Goal: Information Seeking & Learning: Understand process/instructions

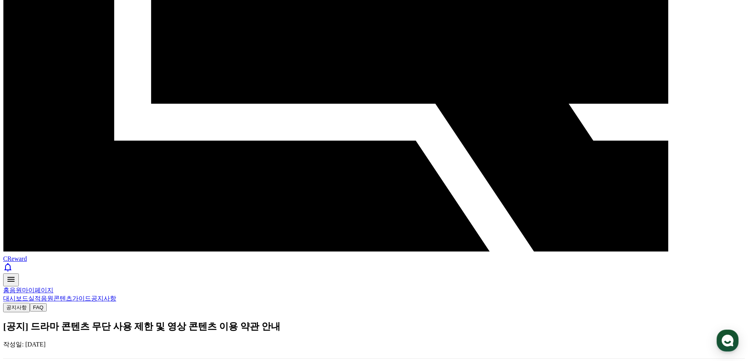
scroll to position [157, 0]
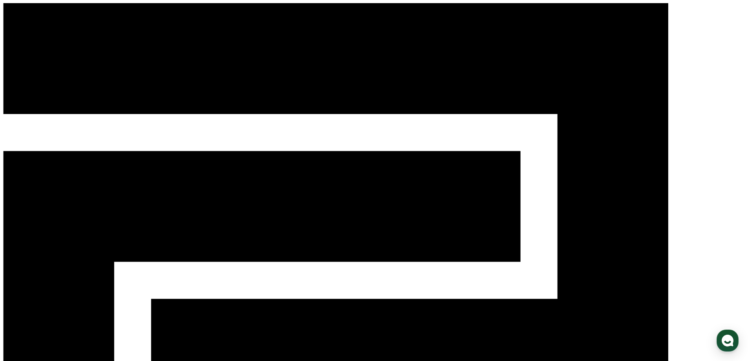
paste input "**********"
type input "**********"
drag, startPoint x: 597, startPoint y: 135, endPoint x: 518, endPoint y: 137, distance: 79.3
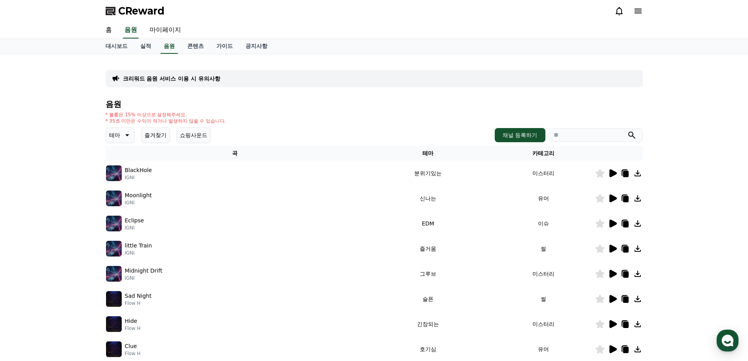
click at [611, 171] on icon at bounding box center [612, 173] width 7 height 8
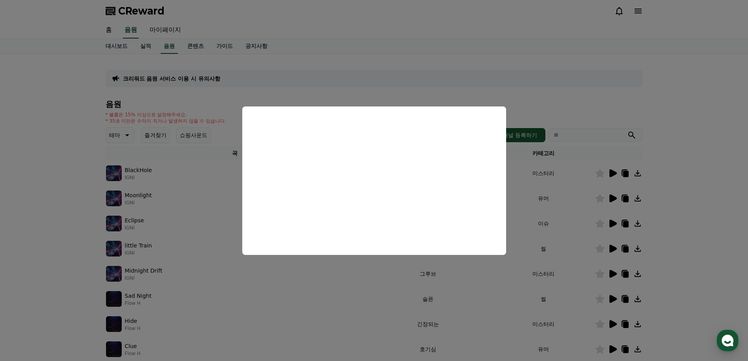
drag, startPoint x: 661, startPoint y: 189, endPoint x: 629, endPoint y: 195, distance: 32.4
click at [660, 189] on button "close modal" at bounding box center [374, 180] width 748 height 361
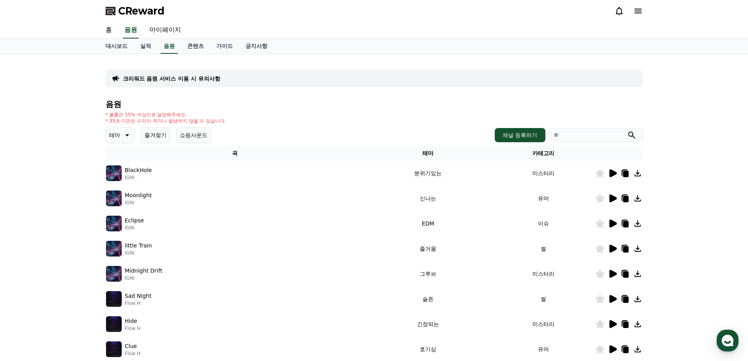
click at [612, 198] on icon at bounding box center [612, 198] width 7 height 8
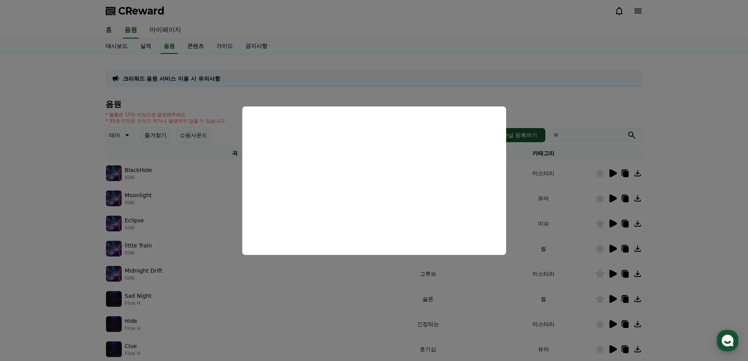
click at [596, 90] on button "close modal" at bounding box center [374, 180] width 748 height 361
click at [584, 137] on input "search" at bounding box center [596, 134] width 94 height 13
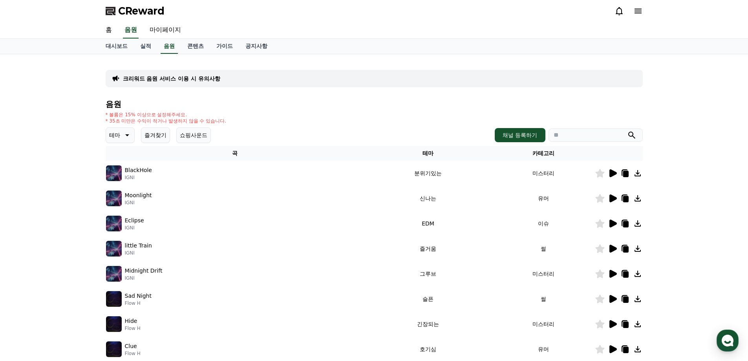
paste input "**********"
type input "**********"
click at [632, 132] on icon "submit" at bounding box center [631, 135] width 7 height 7
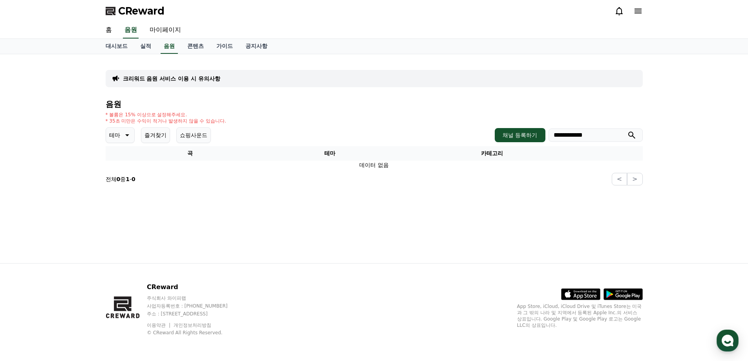
drag, startPoint x: 254, startPoint y: 116, endPoint x: 242, endPoint y: 119, distance: 12.5
click at [253, 117] on div "* 볼륨은 15% 이상으로 설정해주세요. * 35초 미만은 수익이 적거나 발생하지 않을 수 있습니다." at bounding box center [374, 118] width 537 height 13
click at [119, 134] on p "테마" at bounding box center [114, 135] width 11 height 11
click at [127, 136] on icon at bounding box center [127, 135] width 4 height 2
click at [335, 104] on h4 "음원" at bounding box center [374, 104] width 537 height 9
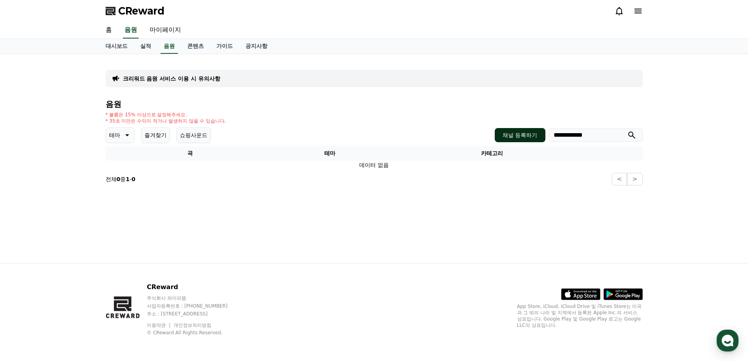
click at [516, 132] on button "채널 등록하기" at bounding box center [520, 135] width 50 height 14
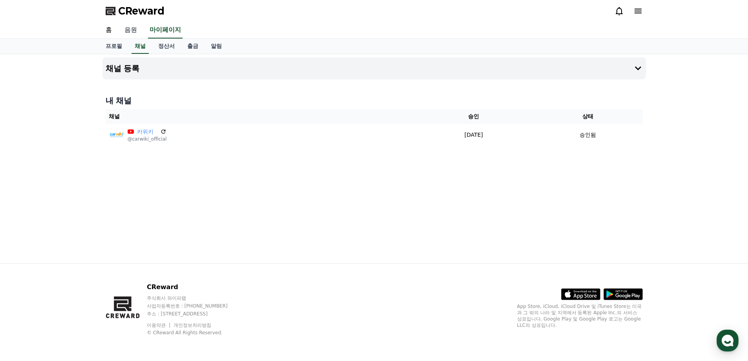
click at [128, 31] on link "음원" at bounding box center [130, 30] width 25 height 16
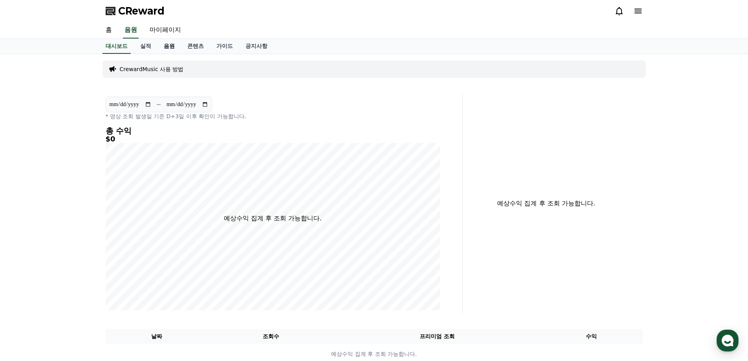
click at [176, 46] on link "음원" at bounding box center [169, 46] width 24 height 15
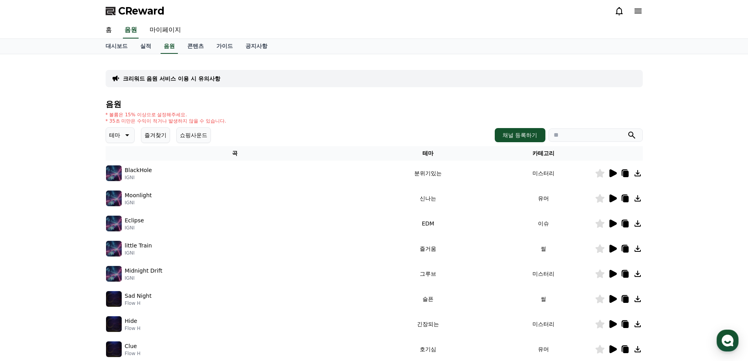
click at [256, 109] on div "음원 * 볼륨은 15% 이상으로 설정해주세요. * 35초 미만은 수익이 적거나 발생하지 않을 수 있습니다. 테마 즐겨찾기 쇼핑사운드 채널 등록…" at bounding box center [374, 264] width 537 height 328
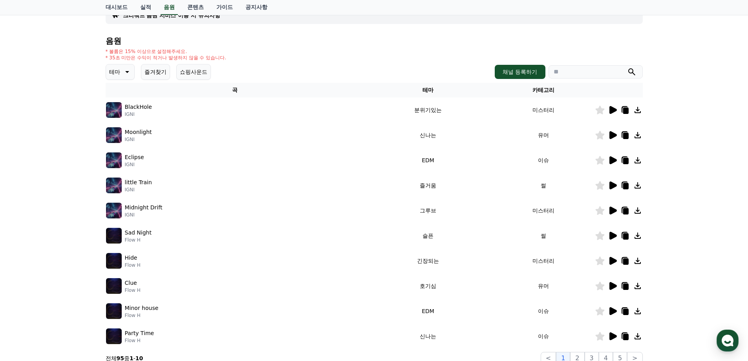
scroll to position [79, 0]
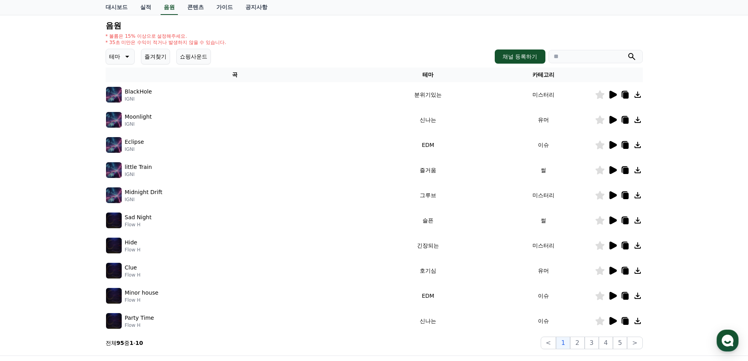
click at [612, 119] on icon at bounding box center [612, 120] width 7 height 8
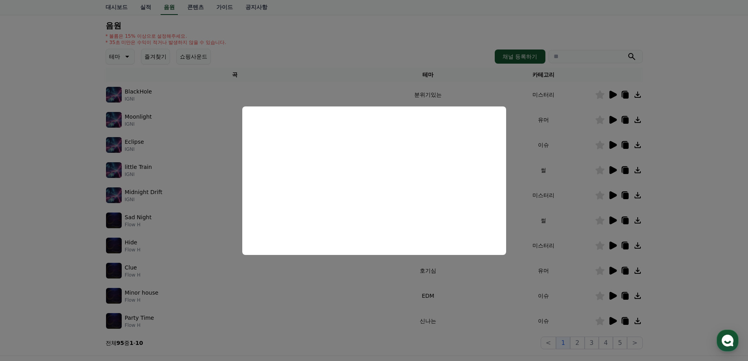
click at [214, 162] on button "close modal" at bounding box center [374, 180] width 748 height 361
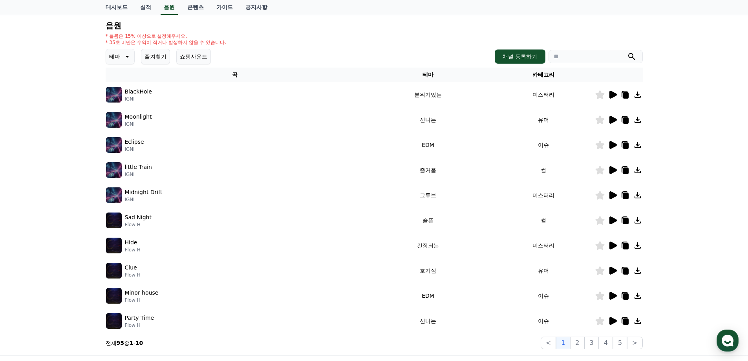
click at [133, 144] on p "Eclipse" at bounding box center [134, 142] width 19 height 8
click at [615, 142] on icon at bounding box center [612, 144] width 9 height 9
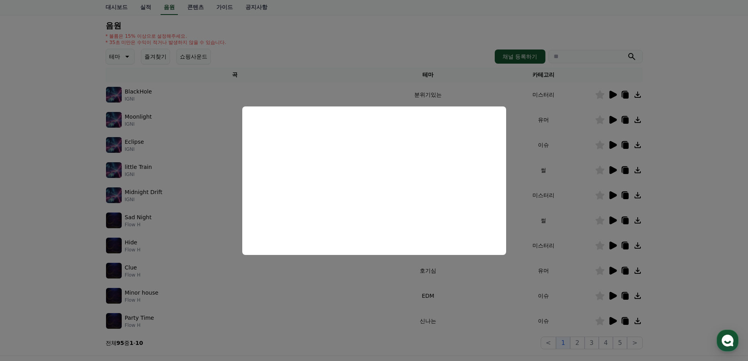
click at [197, 172] on button "close modal" at bounding box center [374, 180] width 748 height 361
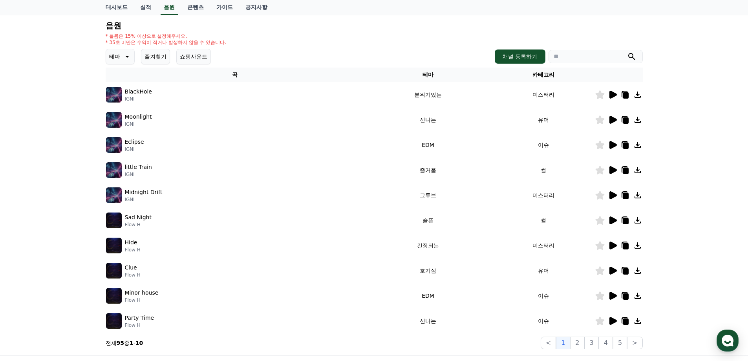
click at [117, 58] on p "테마" at bounding box center [114, 56] width 11 height 11
click at [125, 120] on button "신나는" at bounding box center [118, 121] width 23 height 17
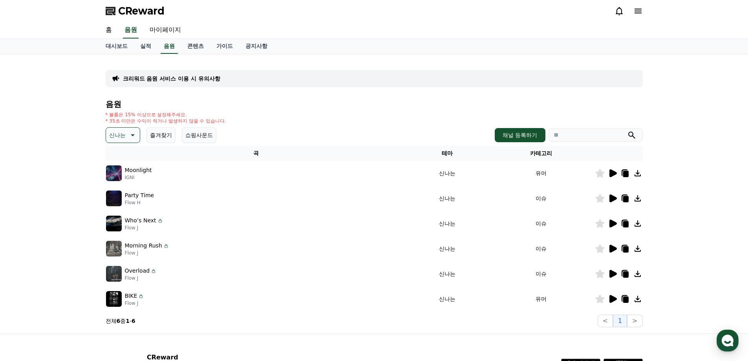
click at [615, 173] on icon at bounding box center [612, 173] width 7 height 8
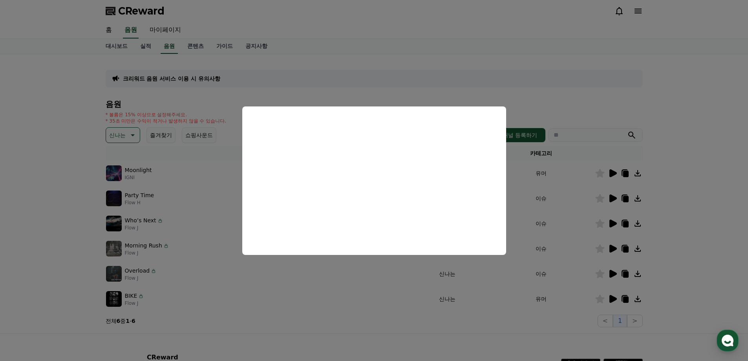
click at [599, 198] on button "close modal" at bounding box center [374, 180] width 748 height 361
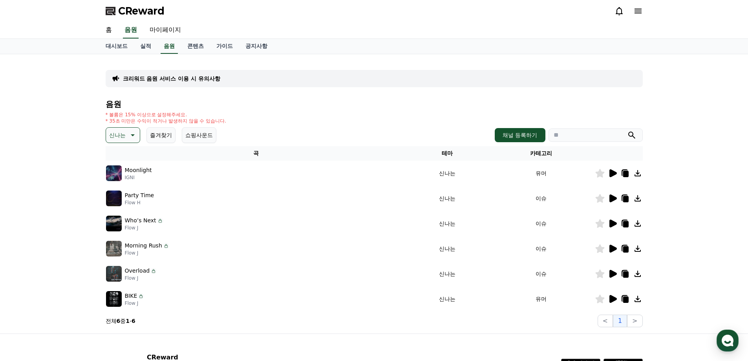
click at [614, 196] on icon at bounding box center [612, 198] width 7 height 8
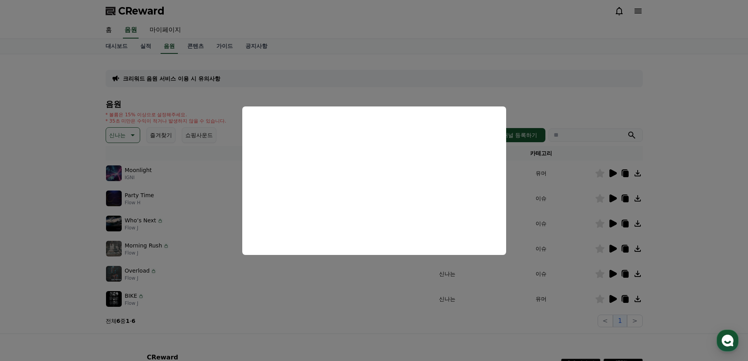
click at [562, 207] on button "close modal" at bounding box center [374, 180] width 748 height 361
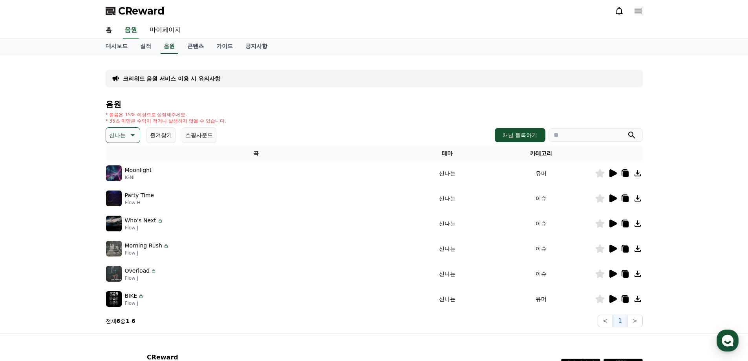
click at [132, 136] on icon at bounding box center [131, 134] width 9 height 9
click at [297, 113] on div "* 볼륨은 15% 이상으로 설정해주세요. * 35초 미만은 수익이 적거나 발생하지 않을 수 있습니다." at bounding box center [374, 118] width 537 height 13
click at [615, 251] on icon at bounding box center [612, 248] width 9 height 9
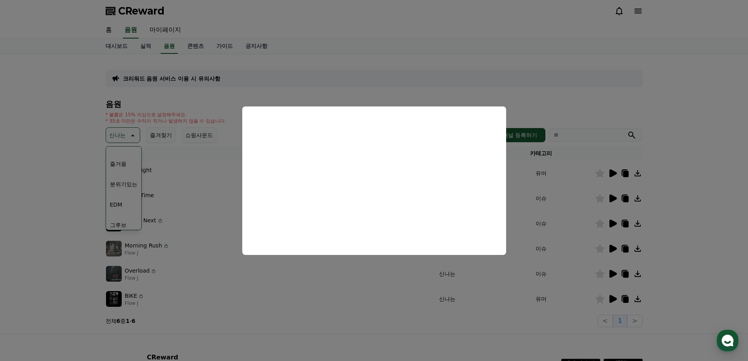
click at [517, 84] on button "close modal" at bounding box center [374, 180] width 748 height 361
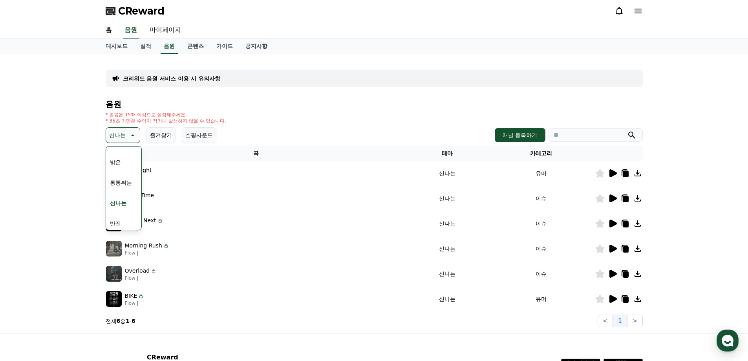
scroll to position [0, 0]
click at [118, 156] on button "전체" at bounding box center [115, 155] width 17 height 17
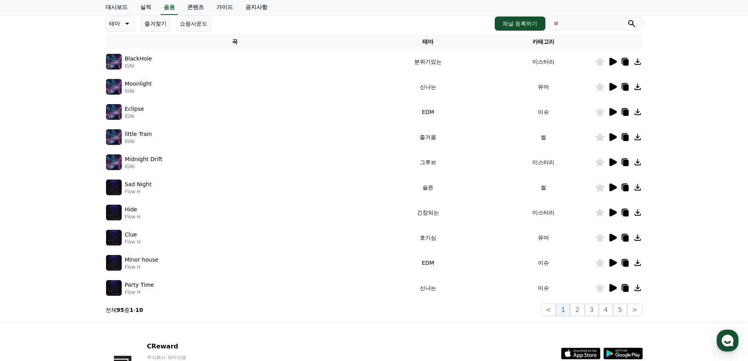
scroll to position [118, 0]
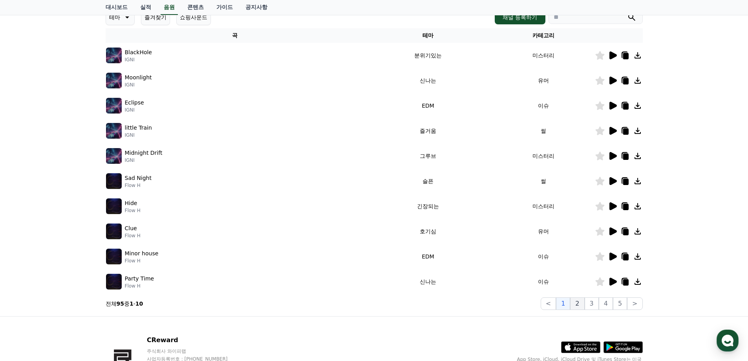
click at [578, 303] on button "2" at bounding box center [577, 303] width 14 height 13
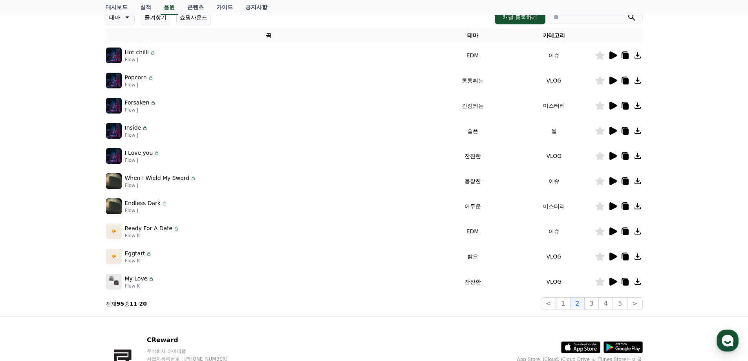
click at [610, 128] on icon at bounding box center [612, 131] width 7 height 8
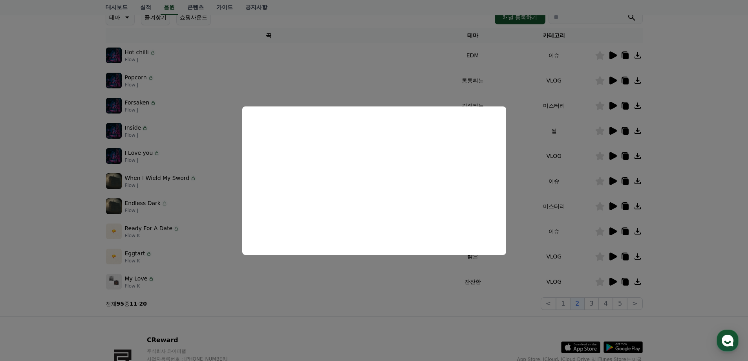
click at [534, 161] on button "close modal" at bounding box center [374, 180] width 748 height 361
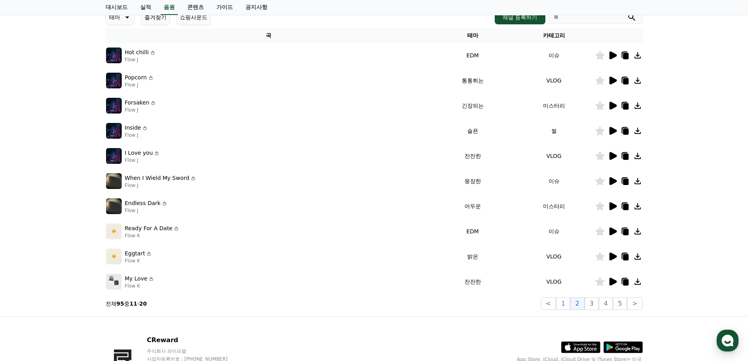
click at [610, 158] on icon at bounding box center [612, 156] width 7 height 8
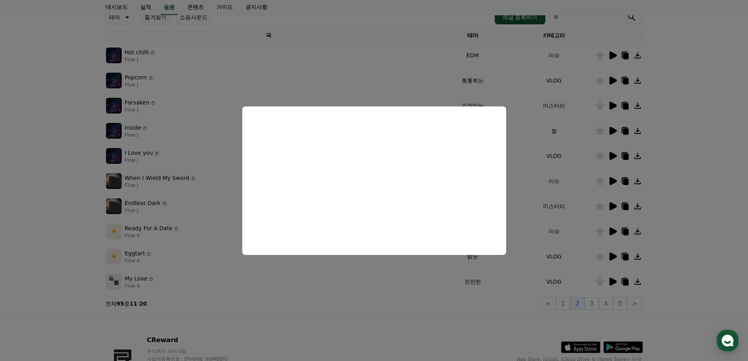
click at [576, 171] on button "close modal" at bounding box center [374, 180] width 748 height 361
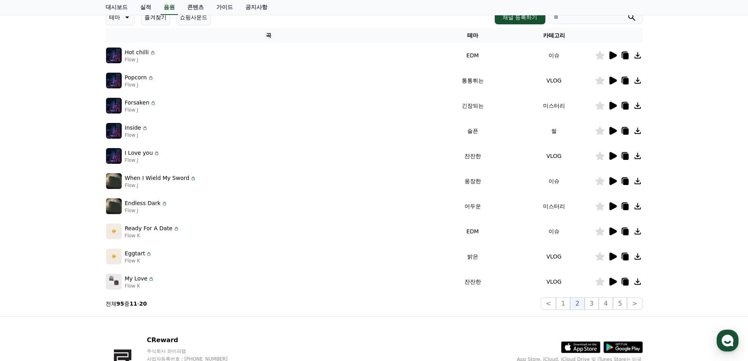
click at [609, 232] on icon at bounding box center [612, 231] width 7 height 8
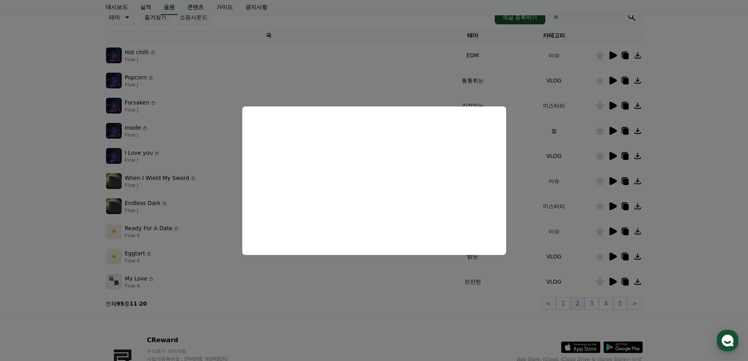
click at [551, 163] on button "close modal" at bounding box center [374, 180] width 748 height 361
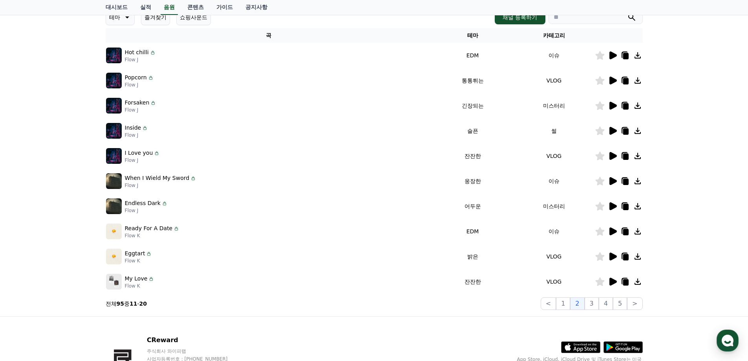
click at [614, 55] on icon at bounding box center [612, 55] width 7 height 8
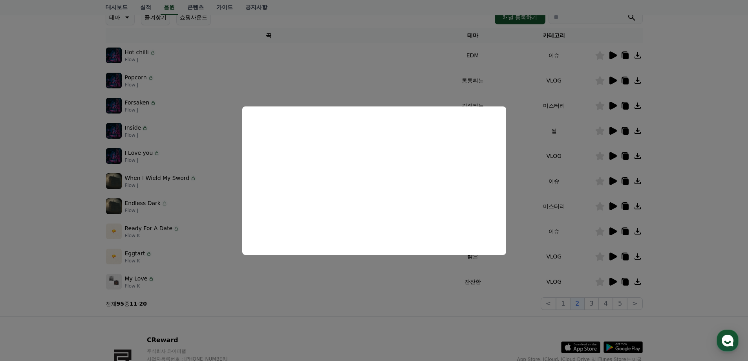
click at [564, 177] on button "close modal" at bounding box center [374, 180] width 748 height 361
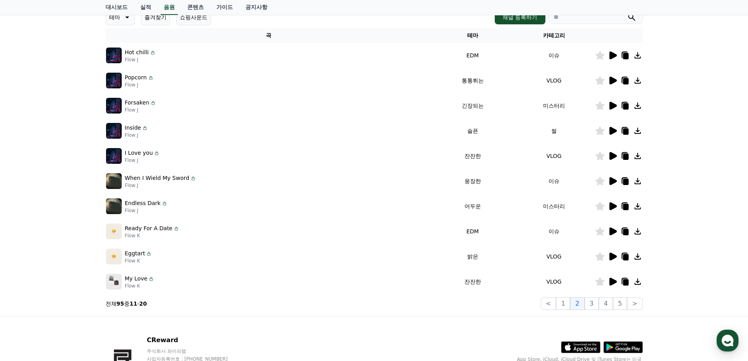
click at [611, 258] on icon at bounding box center [612, 256] width 7 height 8
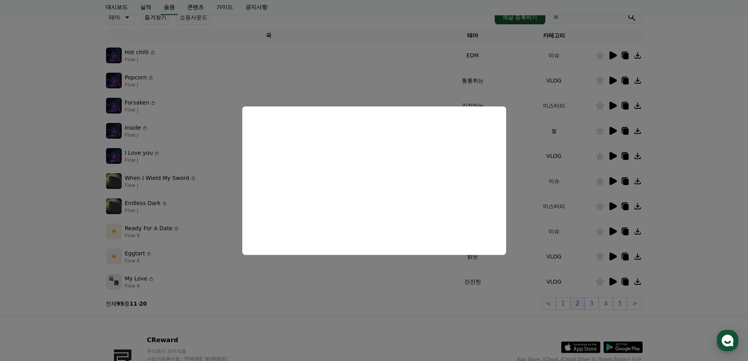
click at [560, 219] on button "close modal" at bounding box center [374, 180] width 748 height 361
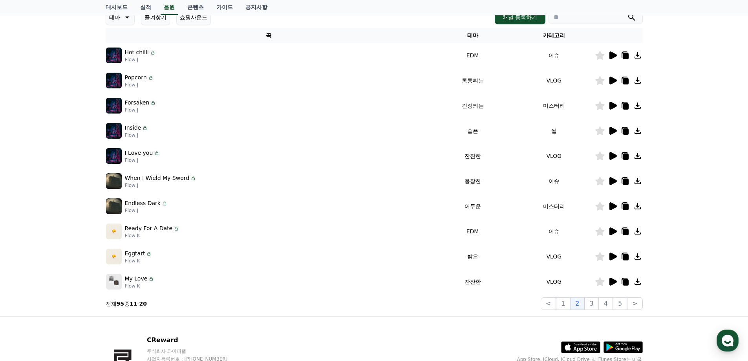
click at [611, 278] on icon at bounding box center [612, 282] width 7 height 8
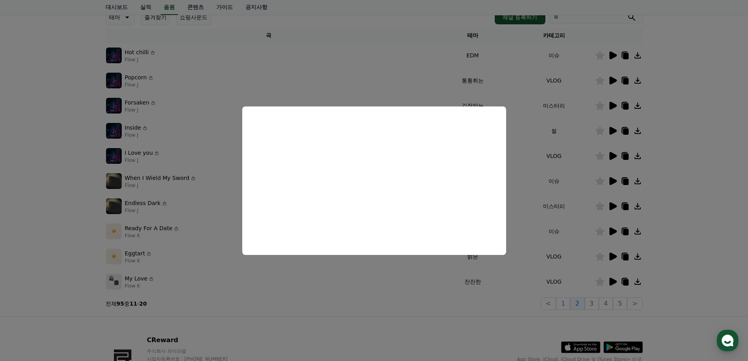
click at [567, 215] on button "close modal" at bounding box center [374, 180] width 748 height 361
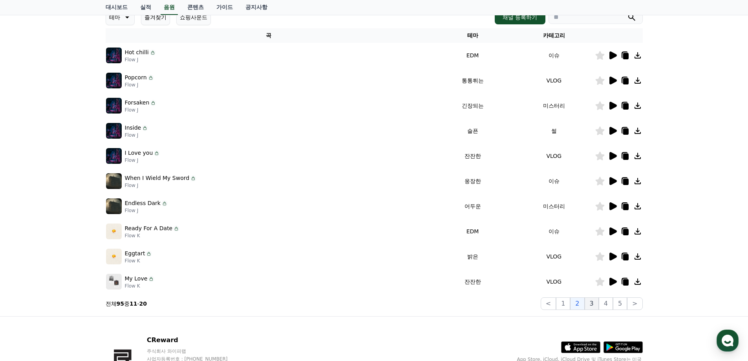
click at [593, 305] on button "3" at bounding box center [592, 303] width 14 height 13
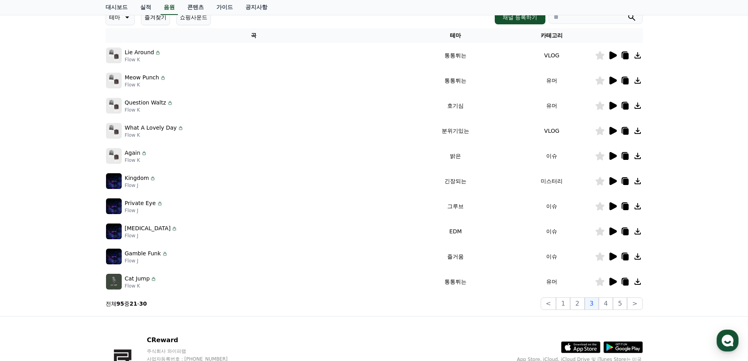
click at [613, 55] on icon at bounding box center [612, 55] width 7 height 8
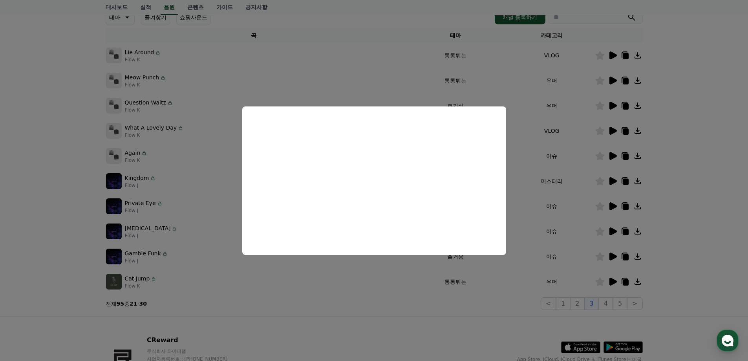
click at [587, 81] on button "close modal" at bounding box center [374, 180] width 748 height 361
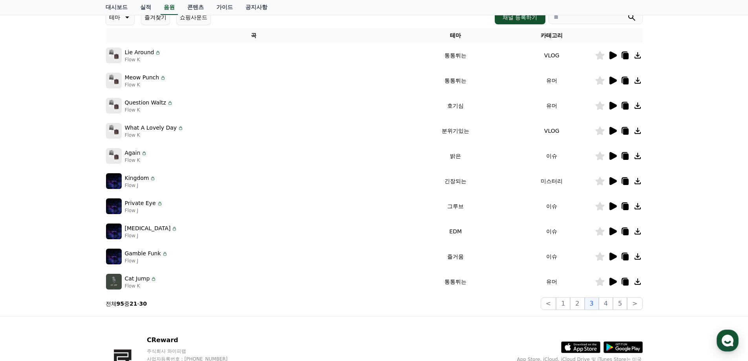
click at [613, 79] on icon at bounding box center [612, 81] width 7 height 8
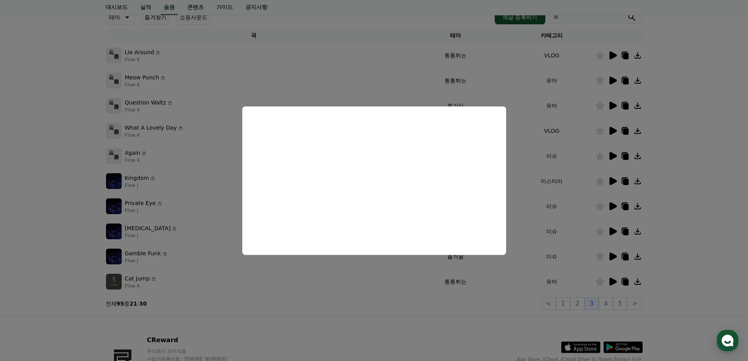
click at [550, 130] on button "close modal" at bounding box center [374, 180] width 748 height 361
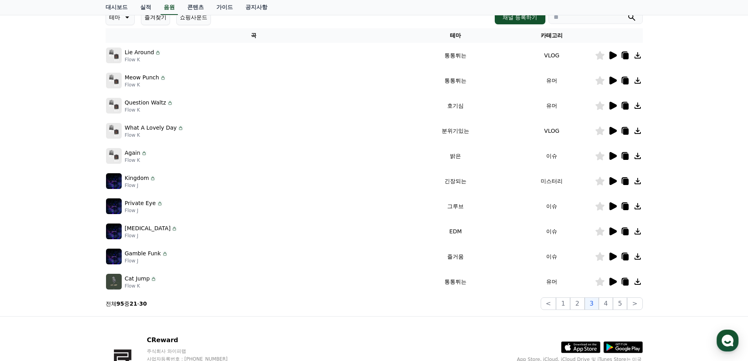
click at [124, 18] on icon at bounding box center [126, 17] width 9 height 9
click at [122, 60] on button "통통튀는" at bounding box center [121, 61] width 28 height 17
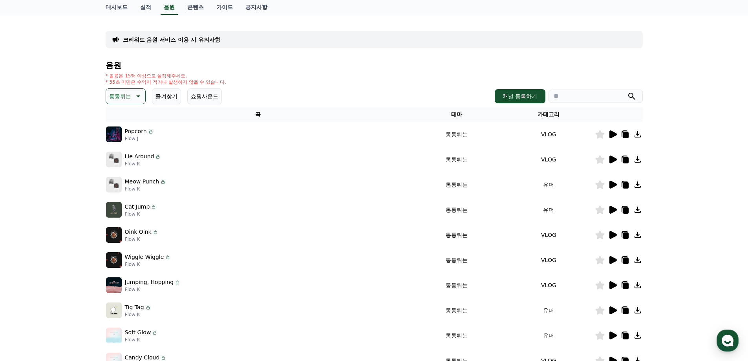
scroll to position [39, 0]
click at [613, 134] on icon at bounding box center [612, 134] width 7 height 8
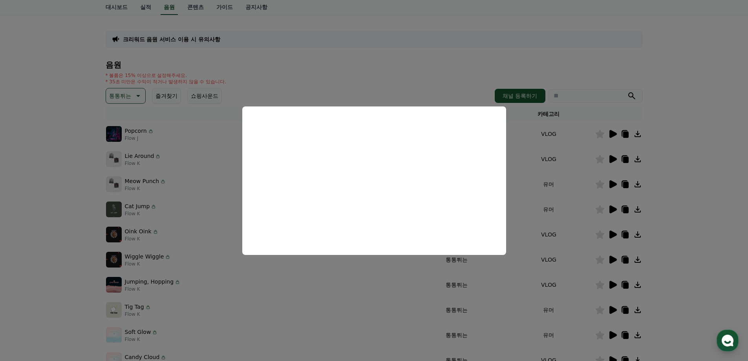
click at [549, 168] on button "close modal" at bounding box center [374, 180] width 748 height 361
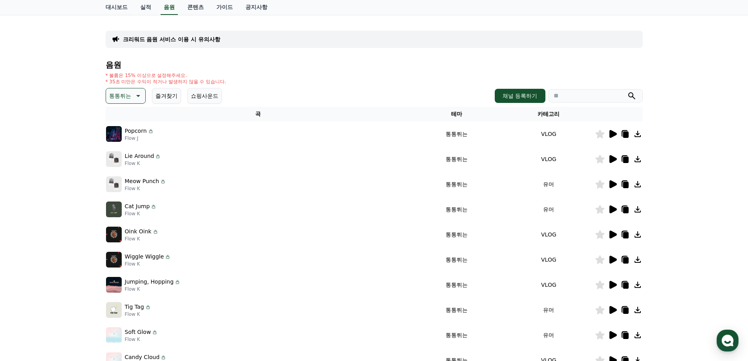
click at [611, 160] on icon at bounding box center [612, 159] width 7 height 8
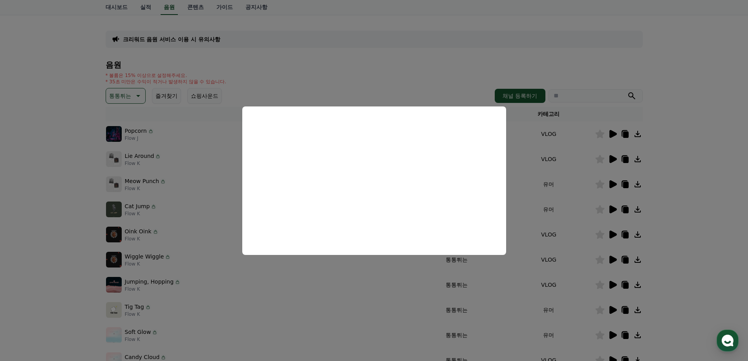
click at [585, 190] on button "close modal" at bounding box center [374, 180] width 748 height 361
click at [611, 184] on icon at bounding box center [612, 184] width 7 height 8
click at [576, 181] on button "close modal" at bounding box center [374, 180] width 748 height 361
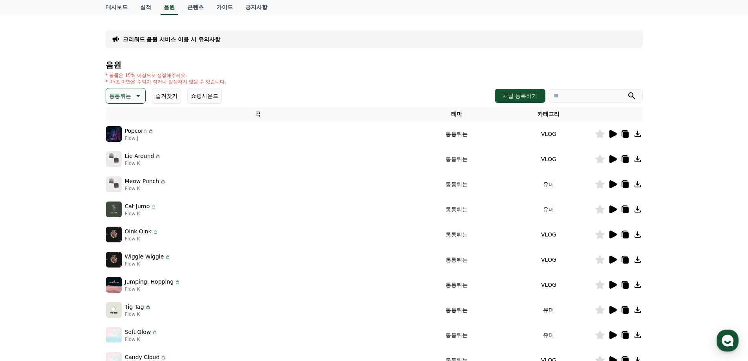
click at [611, 208] on icon at bounding box center [612, 209] width 7 height 8
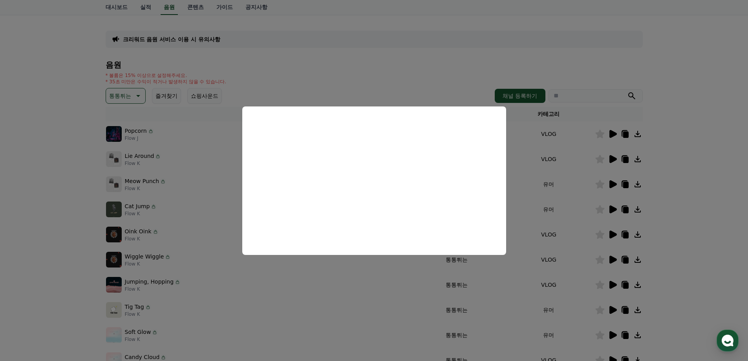
click at [566, 211] on button "close modal" at bounding box center [374, 180] width 748 height 361
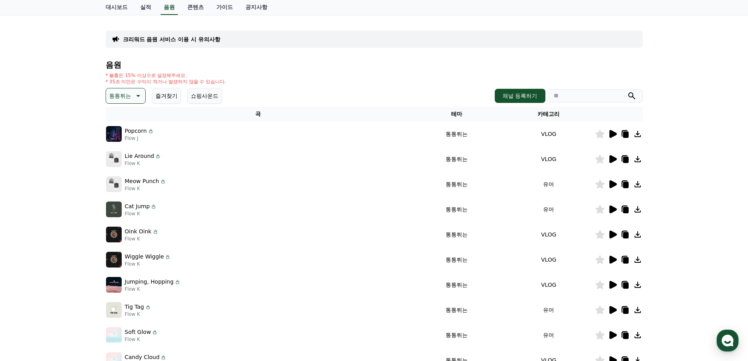
click at [613, 234] on icon at bounding box center [612, 235] width 7 height 8
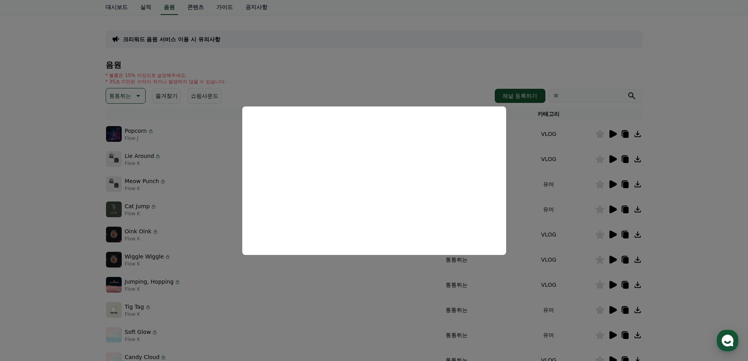
click at [582, 255] on button "close modal" at bounding box center [374, 180] width 748 height 361
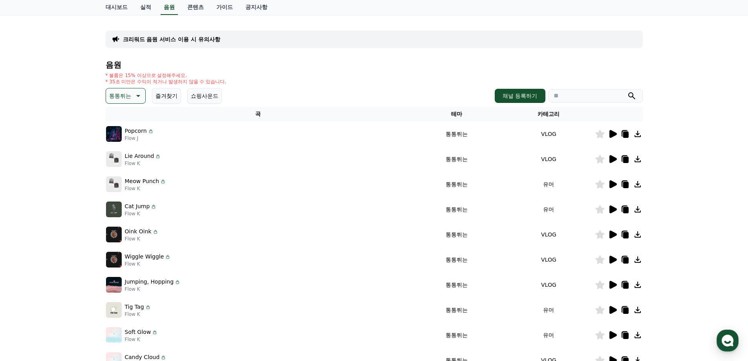
click at [613, 258] on icon at bounding box center [612, 260] width 7 height 8
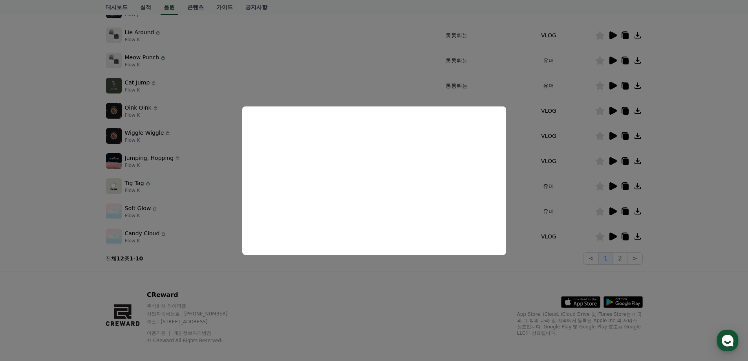
scroll to position [171, 0]
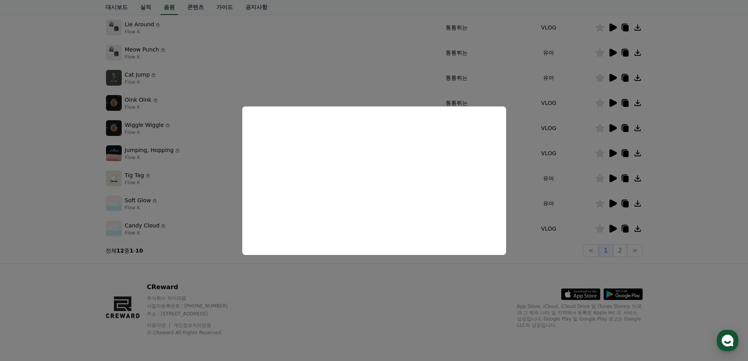
click at [551, 174] on button "close modal" at bounding box center [374, 180] width 748 height 361
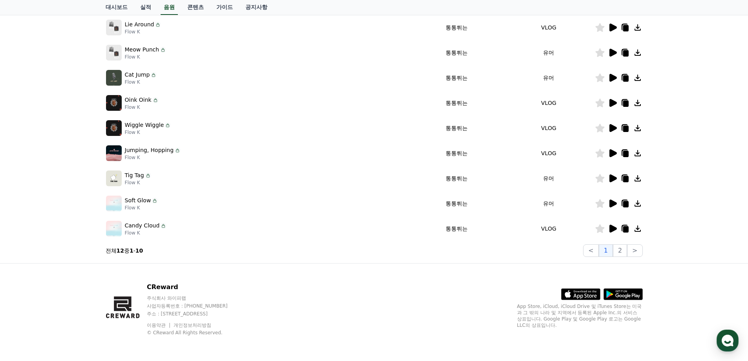
click at [614, 152] on icon at bounding box center [612, 153] width 7 height 8
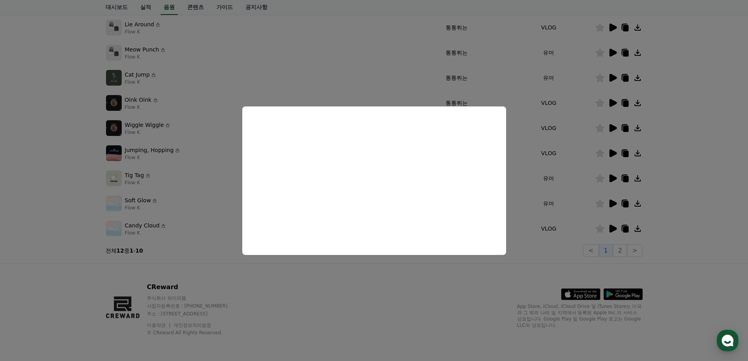
click at [565, 194] on button "close modal" at bounding box center [374, 180] width 748 height 361
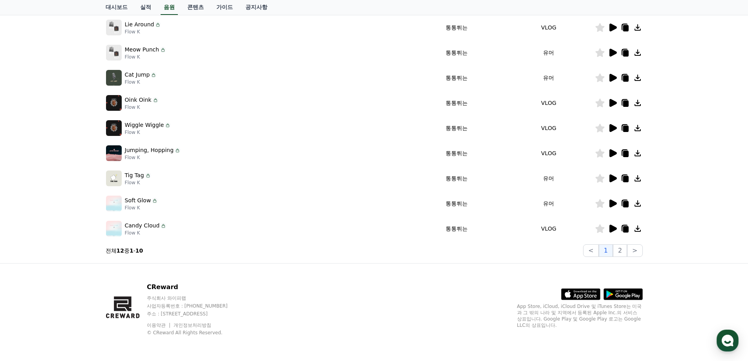
click at [609, 176] on icon at bounding box center [612, 178] width 9 height 9
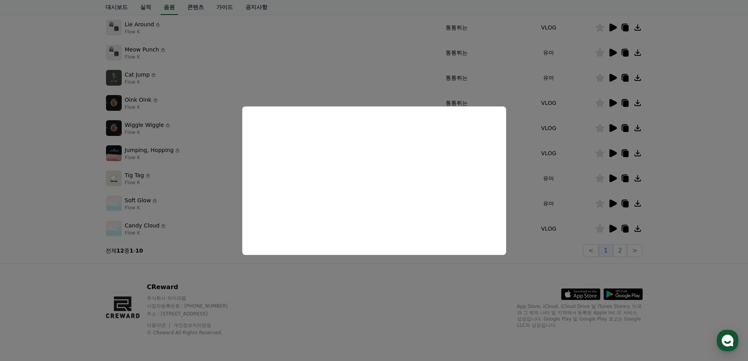
click at [574, 182] on button "close modal" at bounding box center [374, 180] width 748 height 361
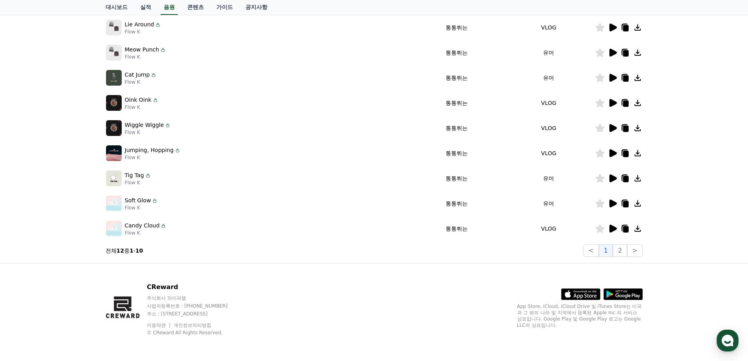
click at [613, 199] on icon at bounding box center [612, 203] width 9 height 9
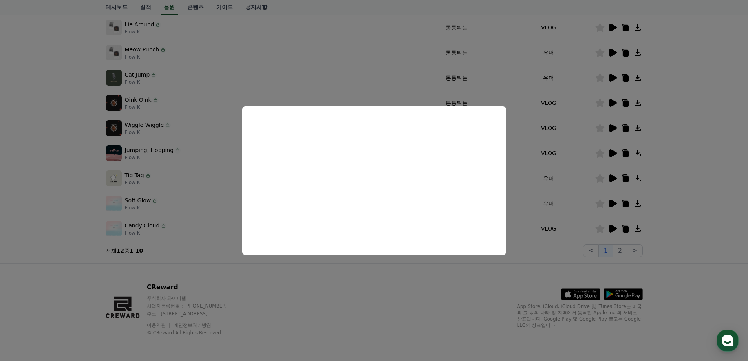
click at [572, 190] on button "close modal" at bounding box center [374, 180] width 748 height 361
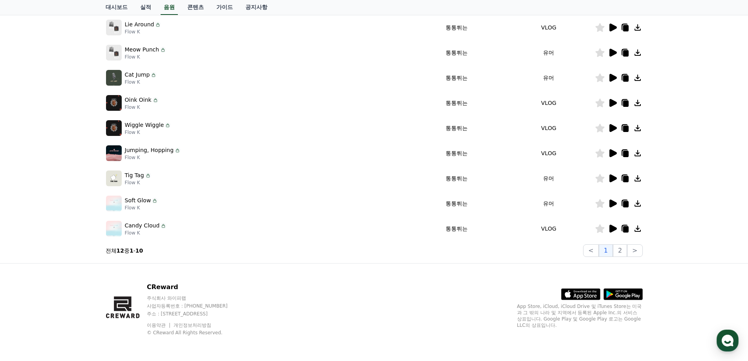
click at [615, 226] on icon at bounding box center [612, 228] width 9 height 9
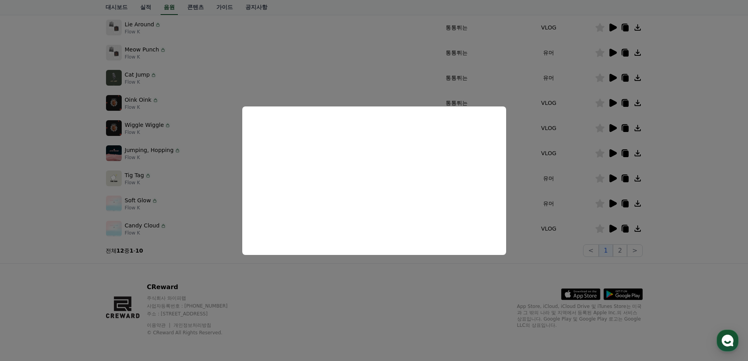
click at [558, 181] on button "close modal" at bounding box center [374, 180] width 748 height 361
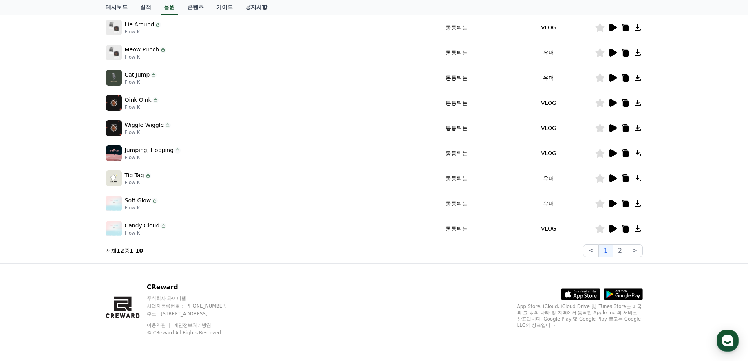
scroll to position [0, 0]
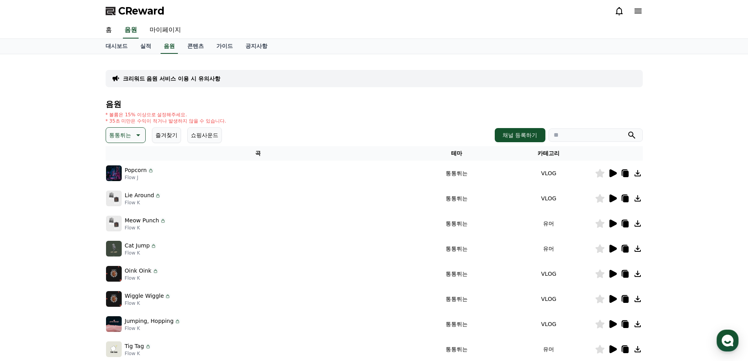
click at [131, 139] on p "통통튀는" at bounding box center [120, 135] width 22 height 11
click at [123, 161] on button "호기심" at bounding box center [118, 157] width 23 height 17
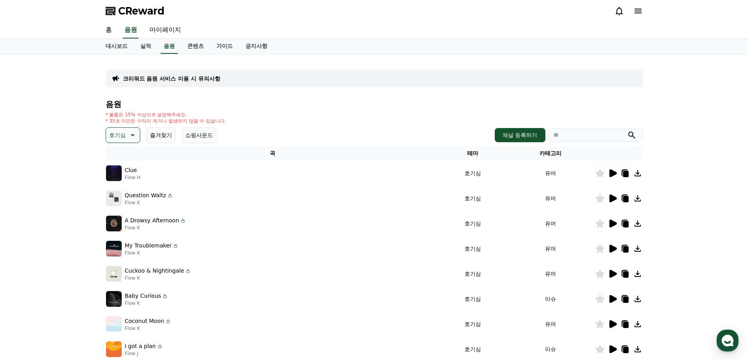
click at [607, 176] on div at bounding box center [618, 172] width 47 height 9
click at [612, 170] on icon at bounding box center [612, 173] width 7 height 8
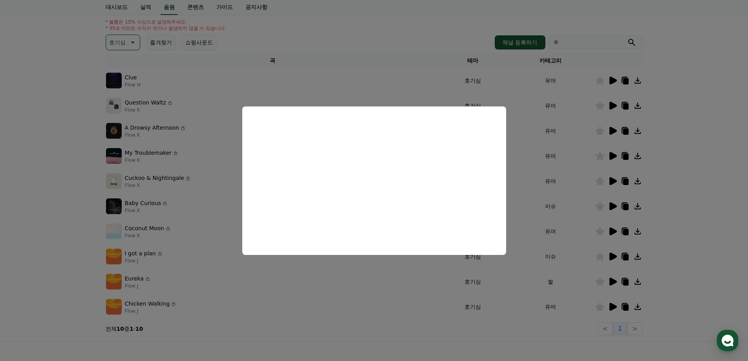
scroll to position [118, 0]
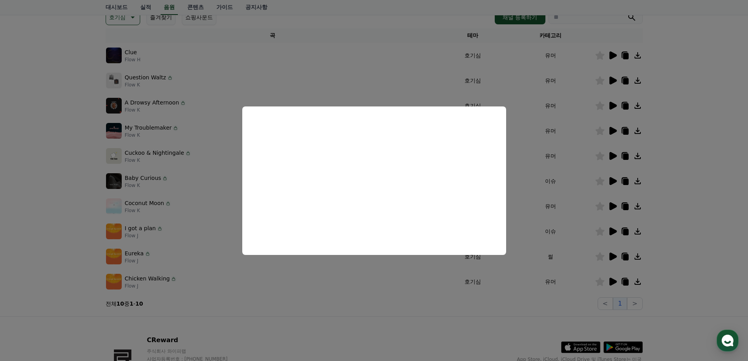
click at [576, 82] on button "close modal" at bounding box center [374, 180] width 748 height 361
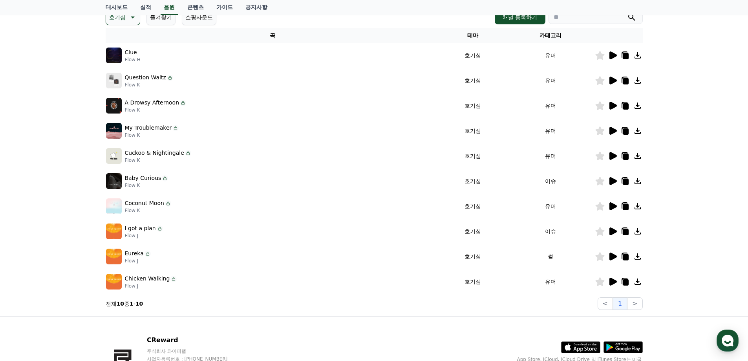
click at [626, 59] on icon at bounding box center [625, 56] width 5 height 6
click at [610, 79] on icon at bounding box center [612, 81] width 7 height 8
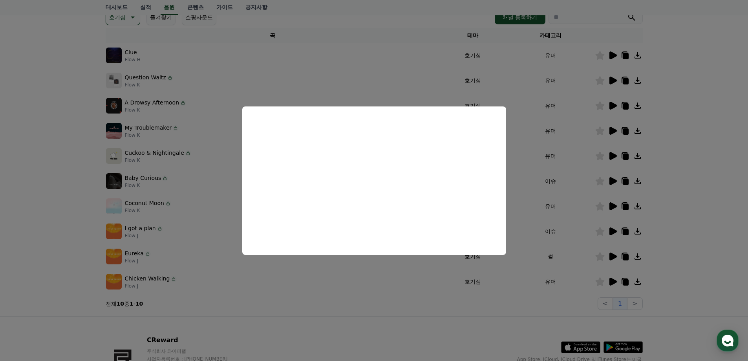
drag, startPoint x: 578, startPoint y: 97, endPoint x: 591, endPoint y: 100, distance: 13.3
click at [579, 97] on button "close modal" at bounding box center [374, 180] width 748 height 361
click at [613, 103] on icon at bounding box center [612, 106] width 7 height 8
drag, startPoint x: 578, startPoint y: 124, endPoint x: 603, endPoint y: 70, distance: 60.3
click at [579, 124] on button "close modal" at bounding box center [374, 180] width 748 height 361
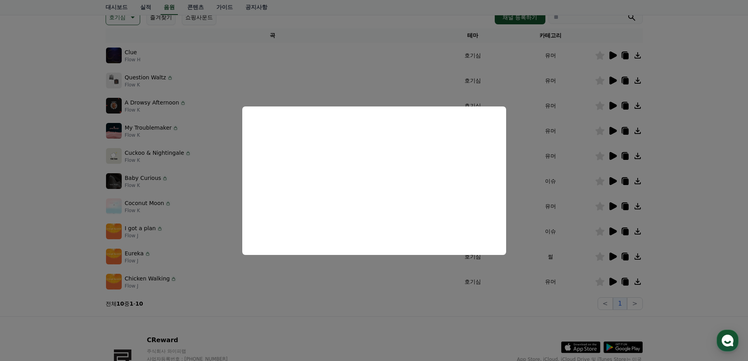
click at [608, 53] on icon at bounding box center [612, 55] width 9 height 9
click at [546, 145] on button "close modal" at bounding box center [374, 180] width 748 height 361
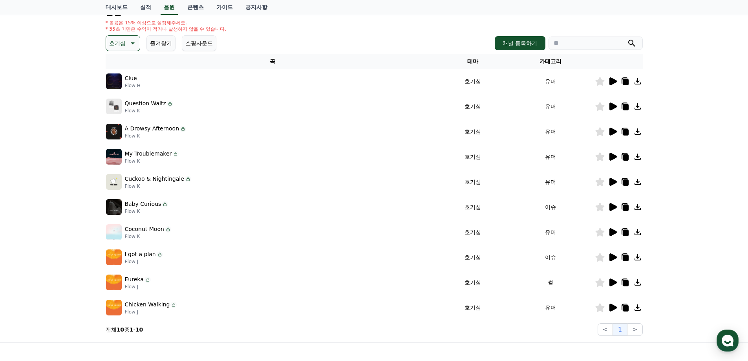
scroll to position [0, 0]
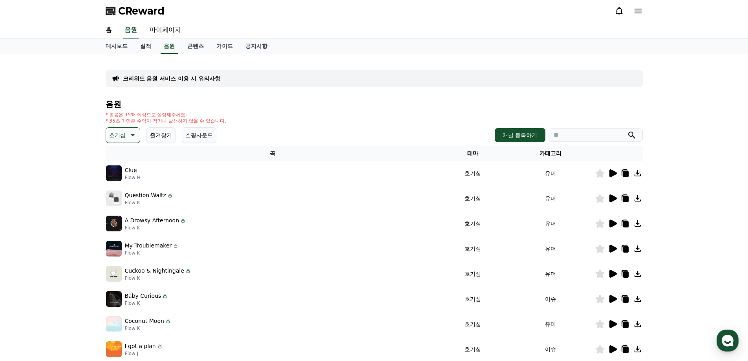
click at [147, 43] on link "실적" at bounding box center [146, 46] width 24 height 15
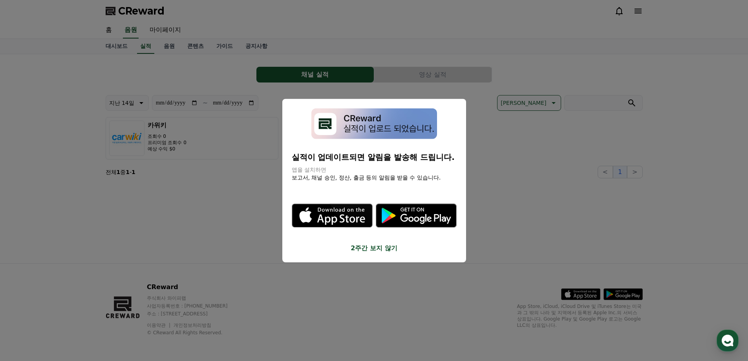
click at [431, 152] on p "실적이 업데이트되면 알림을 발송해 드립니다." at bounding box center [374, 157] width 165 height 11
click at [502, 157] on button "close modal" at bounding box center [374, 180] width 748 height 361
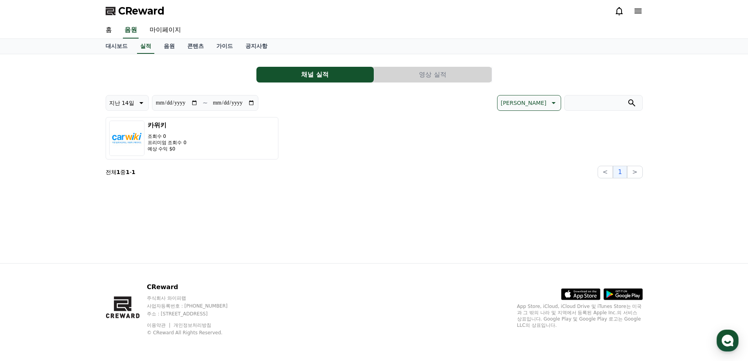
click at [222, 187] on div "**********" at bounding box center [374, 158] width 550 height 209
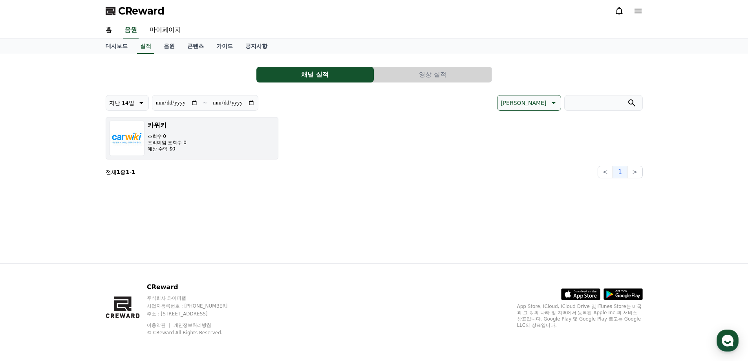
click at [240, 139] on button "카위키 조회수 0 프리미엄 조회수 0 예상 수익 $0" at bounding box center [192, 138] width 173 height 42
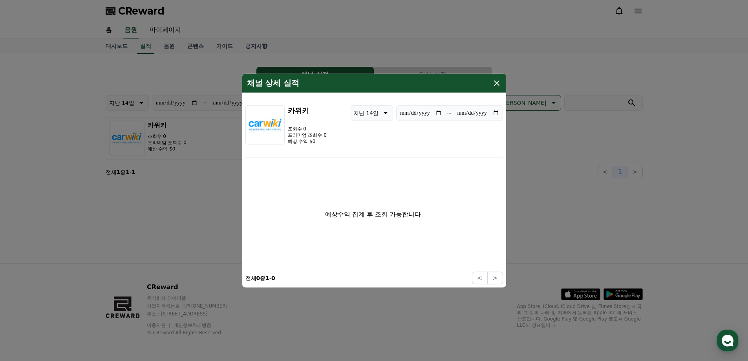
click at [499, 86] on icon "modal" at bounding box center [496, 82] width 9 height 9
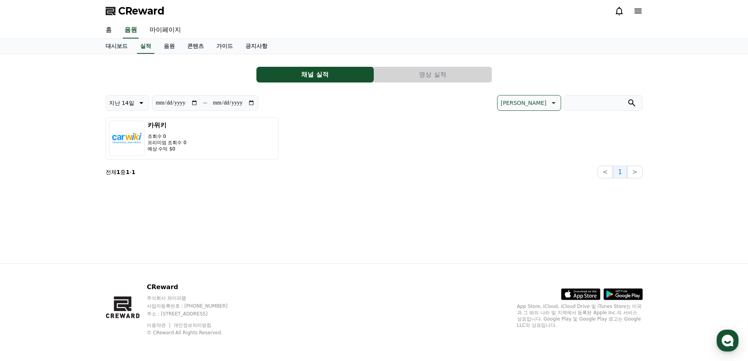
click at [510, 154] on div "카위키 조회수 0 프리미엄 조회수 0 예상 수익 $0" at bounding box center [374, 138] width 537 height 42
click at [110, 46] on link "대시보드" at bounding box center [116, 46] width 35 height 15
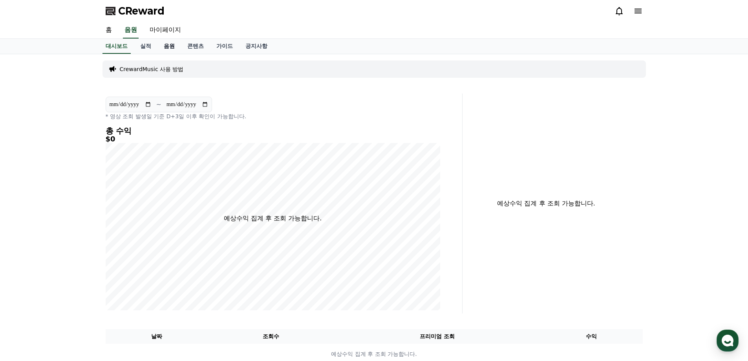
click at [167, 45] on link "음원" at bounding box center [169, 46] width 24 height 15
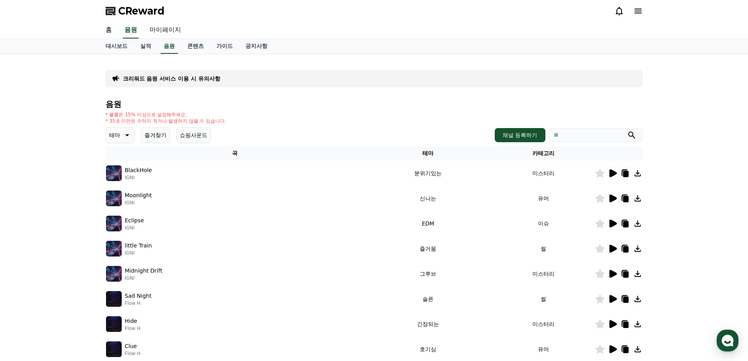
click at [164, 29] on link "마이페이지" at bounding box center [165, 30] width 44 height 16
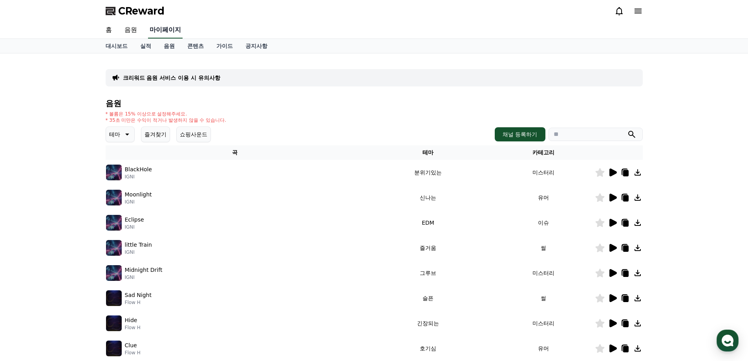
select select "**********"
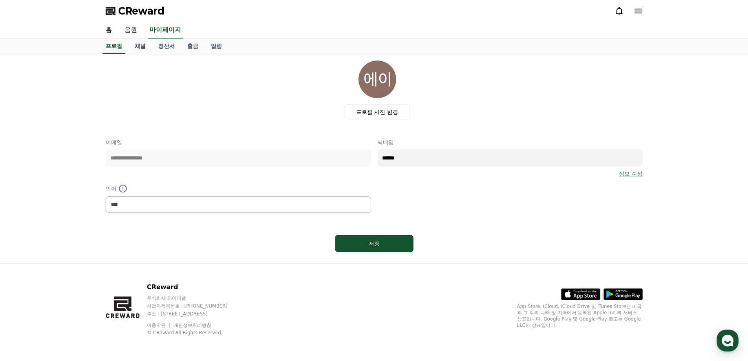
click at [136, 46] on link "채널" at bounding box center [140, 46] width 24 height 15
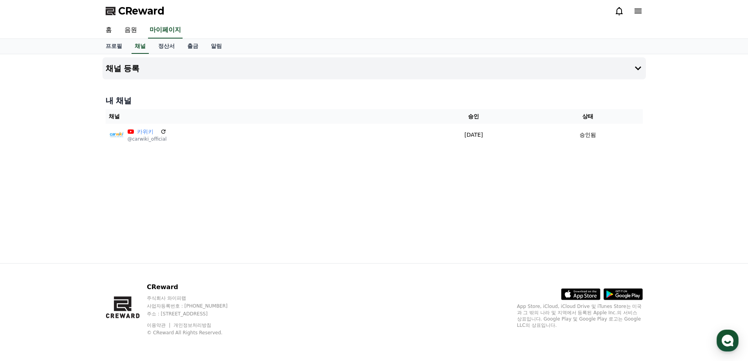
drag, startPoint x: 430, startPoint y: 88, endPoint x: 474, endPoint y: 79, distance: 45.0
click at [431, 88] on div "채널 등록 내 채널 채널 승인 상태 카위키 @carwiki_official [DATE] 09-18 승인됨" at bounding box center [374, 158] width 550 height 209
click at [477, 72] on button "채널 등록" at bounding box center [373, 68] width 543 height 22
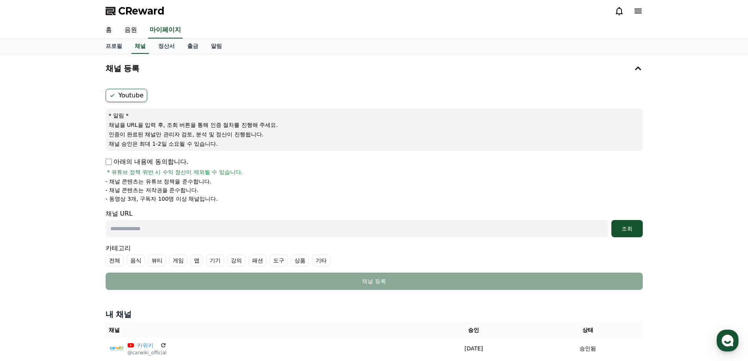
click at [62, 180] on div "채널 등록 Youtube * 알림 * 채널을 URL을 입력 후, 조회 버튼을 통해 인증 절차를 진행해 주세요. 인증이 완료된 채널만 관리자 검…" at bounding box center [374, 209] width 748 height 311
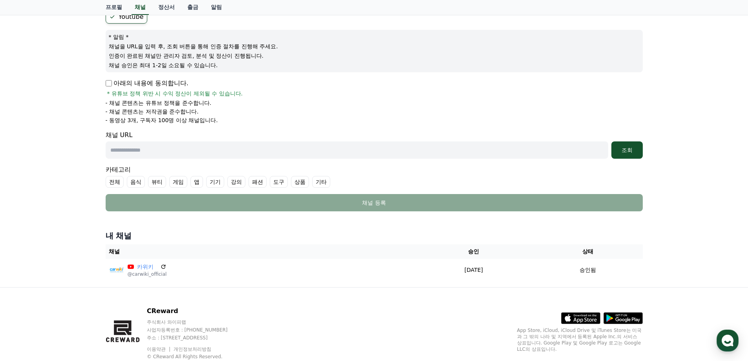
click at [69, 153] on div "채널 등록 Youtube * 알림 * 채널을 URL을 입력 후, 조회 버튼을 통해 인증 절차를 진행해 주세요. 인증이 완료된 채널만 관리자 검…" at bounding box center [374, 131] width 748 height 311
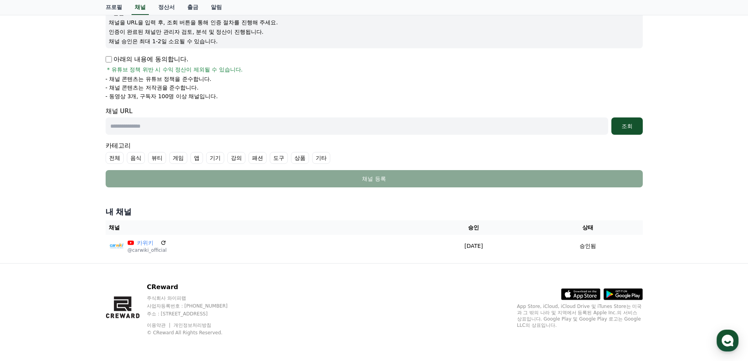
click at [69, 153] on div "채널 등록 Youtube * 알림 * 채널을 URL을 입력 후, 조회 버튼을 통해 인증 절차를 진행해 주세요. 인증이 완료된 채널만 관리자 검…" at bounding box center [374, 107] width 748 height 311
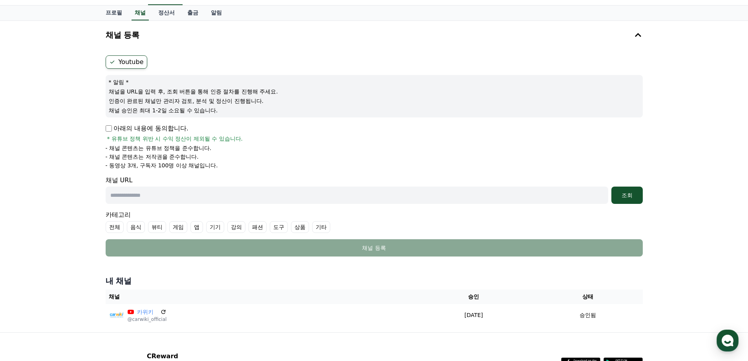
scroll to position [24, 0]
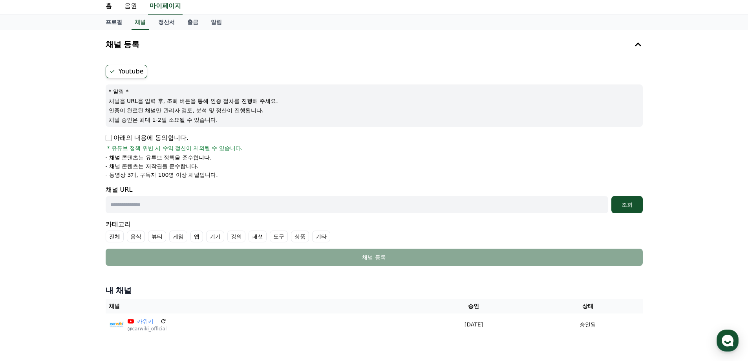
click at [69, 153] on div "채널 등록 Youtube * 알림 * 채널을 URL을 입력 후, 조회 버튼을 통해 인증 절차를 진행해 주세요. 인증이 완료된 채널만 관리자 검…" at bounding box center [374, 185] width 748 height 311
click at [126, 2] on link "음원" at bounding box center [130, 6] width 25 height 16
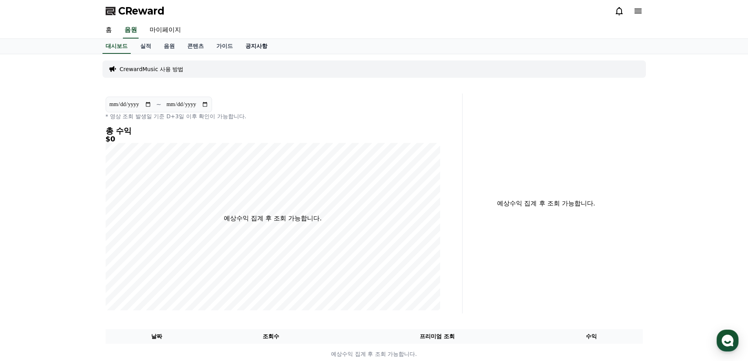
click at [247, 48] on link "공지사항" at bounding box center [256, 46] width 35 height 15
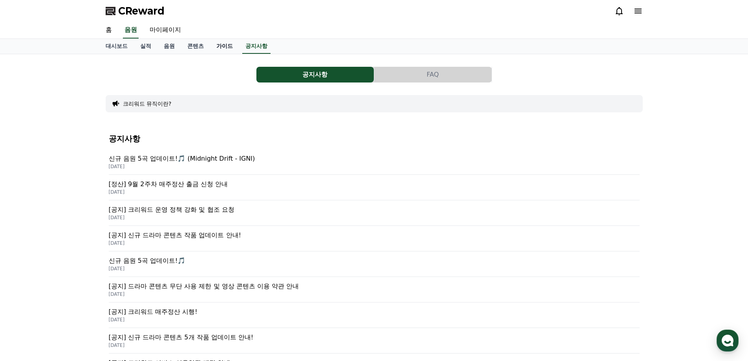
click at [226, 46] on link "가이드" at bounding box center [224, 46] width 29 height 15
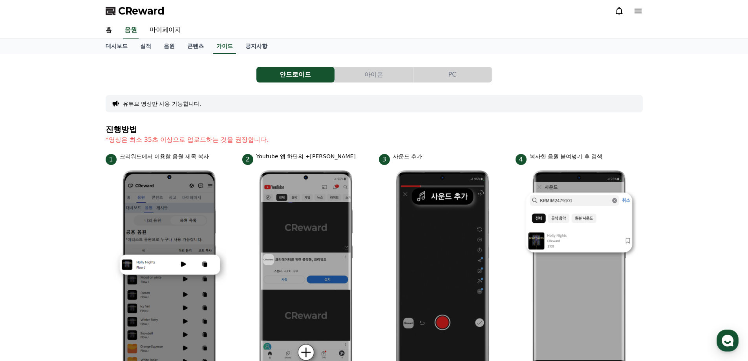
drag, startPoint x: 106, startPoint y: 137, endPoint x: 287, endPoint y: 141, distance: 181.1
click at [287, 141] on p "*영상은 최소 35초 이상으로 업로드하는 것을 권장합니다." at bounding box center [374, 139] width 537 height 9
click at [256, 126] on h4 "진행방법" at bounding box center [374, 129] width 537 height 9
drag, startPoint x: 67, startPoint y: 125, endPoint x: 160, endPoint y: 121, distance: 93.2
click at [68, 125] on div "안드로이드 아이폰 PC 유튜브 영상만 사용 가능합니다. 진행방법 *영상은 최소 35초 이상으로 업로드하는 것을 권장합니다. 1 크리워드에서 이…" at bounding box center [374, 341] width 748 height 574
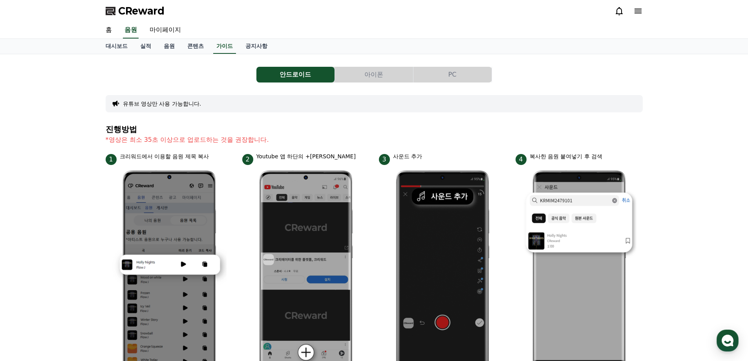
click at [446, 74] on button "PC" at bounding box center [453, 75] width 78 height 16
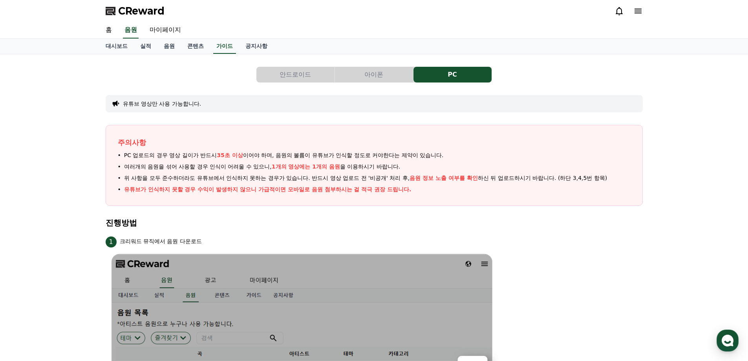
drag, startPoint x: 202, startPoint y: 133, endPoint x: 542, endPoint y: 206, distance: 347.5
click at [493, 158] on li "PC 업로드의 경우 영상 길이가 반드시 35초 이상 이어야 하며, 음원의 볼륨이 유튜브가 인식할 정도로 커야한다는 제약이 있습니다." at bounding box center [374, 155] width 513 height 8
click at [505, 155] on li "PC 업로드의 경우 영상 길이가 반드시 35초 이상 이어야 하며, 음원의 볼륨이 유튜브가 인식할 정도로 커야한다는 제약이 있습니다." at bounding box center [374, 155] width 513 height 8
click at [523, 152] on li "PC 업로드의 경우 영상 길이가 반드시 35초 이상 이어야 하며, 음원의 볼륨이 유튜브가 인식할 정도로 커야한다는 제약이 있습니다." at bounding box center [374, 155] width 513 height 8
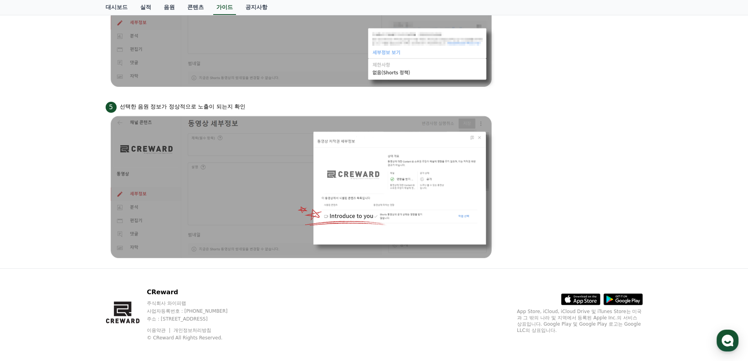
scroll to position [717, 0]
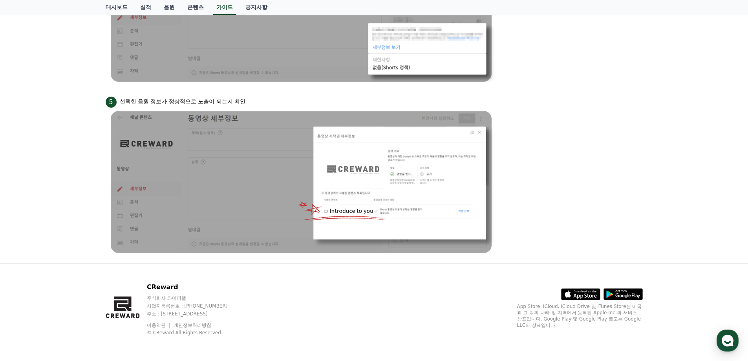
click at [537, 150] on li "5 선택한 음원 정보가 정상적으로 노출이 되는지 확인" at bounding box center [374, 176] width 537 height 162
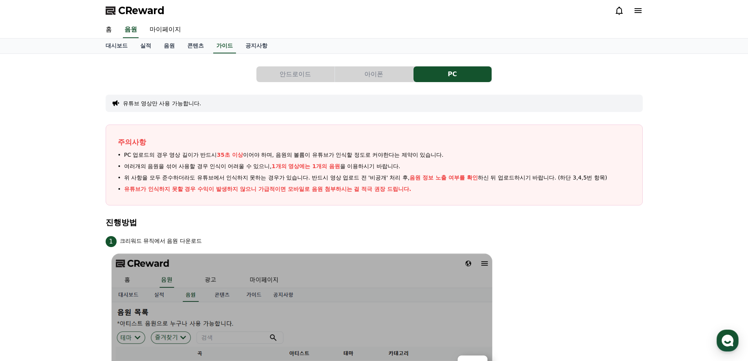
scroll to position [0, 0]
click at [304, 69] on button "안드로이드" at bounding box center [295, 75] width 78 height 16
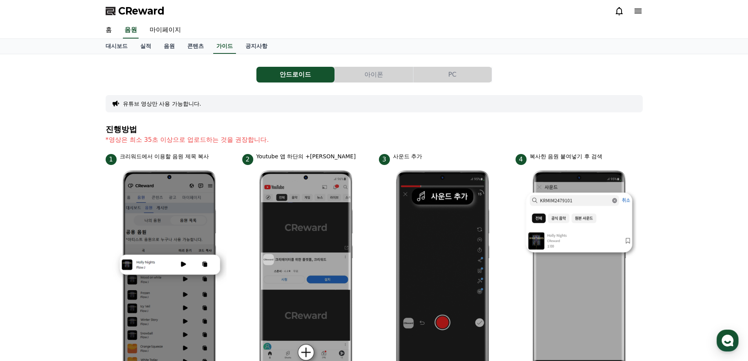
click at [389, 133] on h4 "진행방법" at bounding box center [374, 129] width 537 height 9
click at [447, 79] on button "PC" at bounding box center [453, 75] width 78 height 16
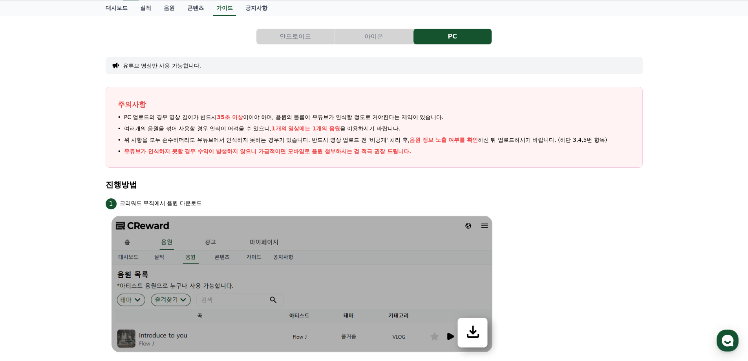
scroll to position [39, 0]
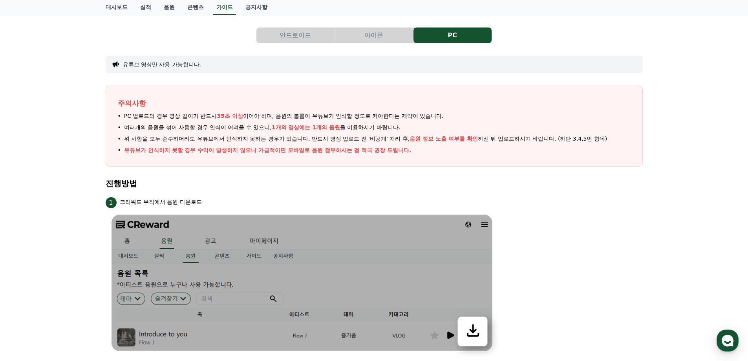
click at [556, 179] on h4 "진행방법" at bounding box center [374, 183] width 537 height 9
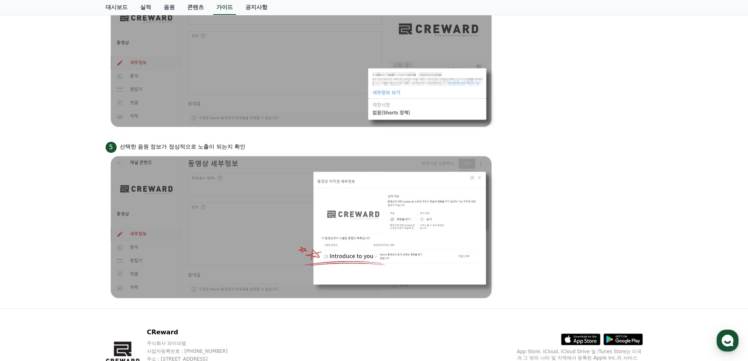
scroll to position [668, 0]
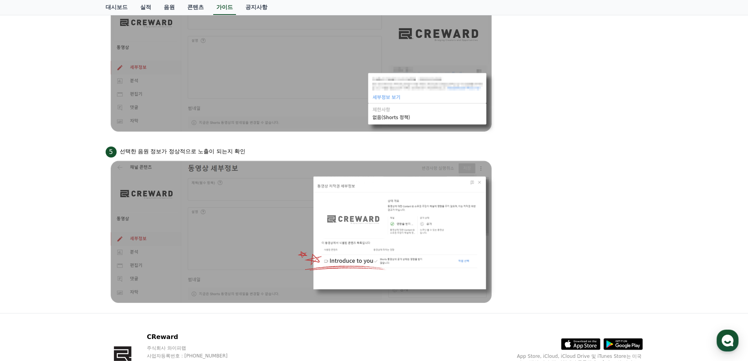
click at [556, 179] on li "5 선택한 음원 정보가 정상적으로 노출이 되는지 확인" at bounding box center [374, 226] width 537 height 162
click at [555, 179] on li "5 선택한 음원 정보가 정상적으로 노출이 되는지 확인" at bounding box center [374, 226] width 537 height 162
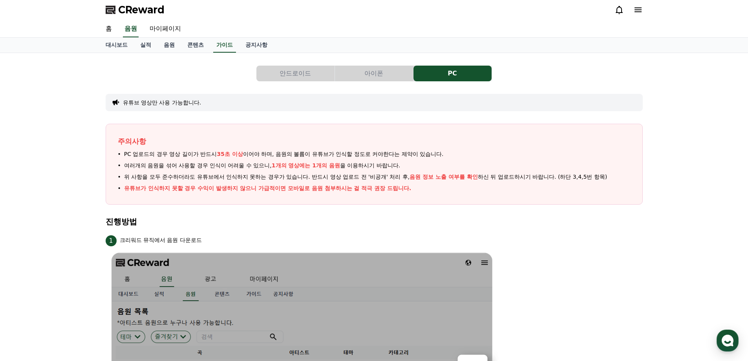
scroll to position [0, 0]
click at [285, 77] on button "안드로이드" at bounding box center [295, 75] width 78 height 16
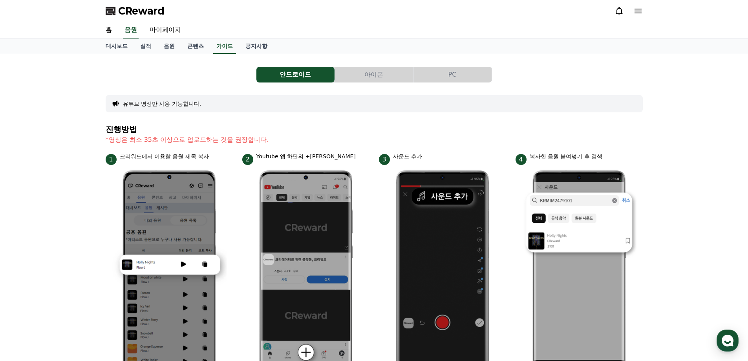
click at [440, 75] on button "PC" at bounding box center [453, 75] width 78 height 16
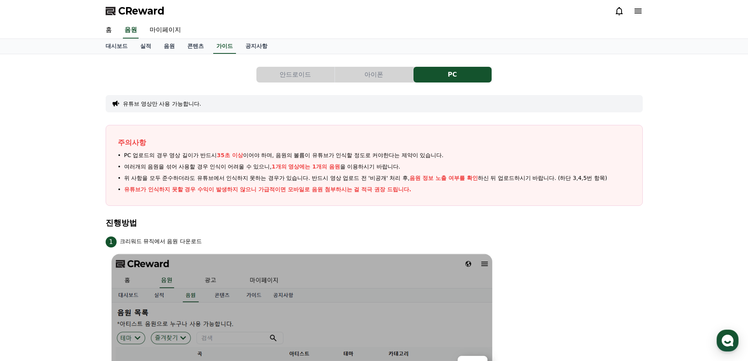
drag, startPoint x: 176, startPoint y: 144, endPoint x: 484, endPoint y: 183, distance: 310.7
click at [484, 183] on div "주의사항 PC 업로드의 경우 영상 길이가 반드시 35초 이상 이어야 하며, 음원의 볼륨이 유튜브가 인식할 정도로 커야한다는 제약이 있습니다. …" at bounding box center [374, 165] width 537 height 81
click at [477, 192] on li "유튜브가 인식하지 못할 경우 수익이 발생하지 않으니 가급적이면 모바일로 음원 첨부하시는 걸 적극 권장 드립니다." at bounding box center [374, 189] width 513 height 8
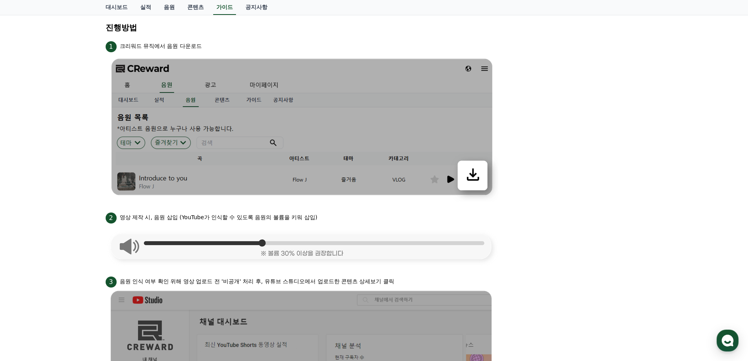
scroll to position [196, 0]
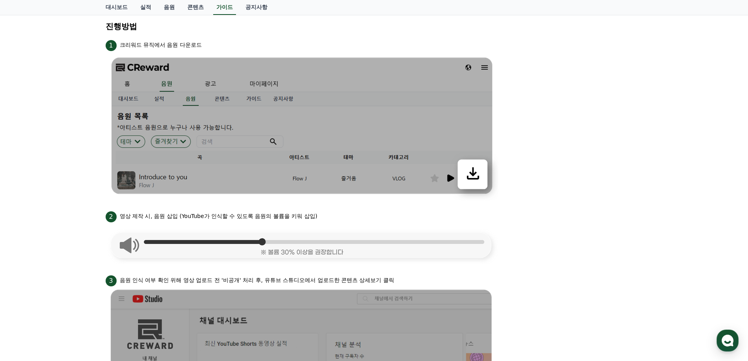
click at [604, 149] on li "1 크리워드 뮤직에서 음원 다운로드" at bounding box center [374, 119] width 537 height 162
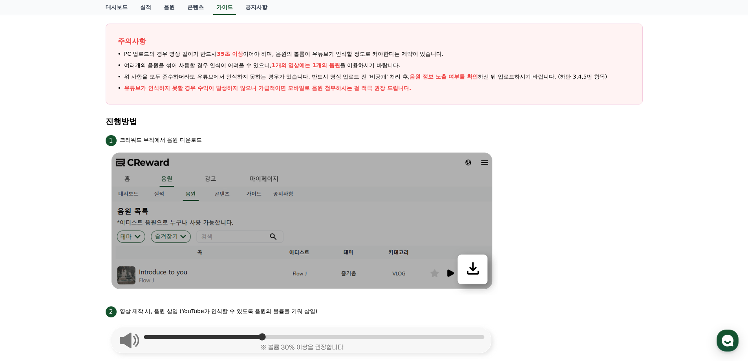
scroll to position [0, 0]
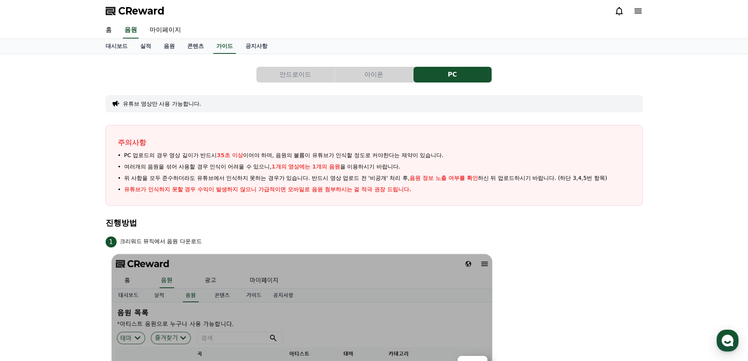
click at [307, 69] on button "안드로이드" at bounding box center [295, 75] width 78 height 16
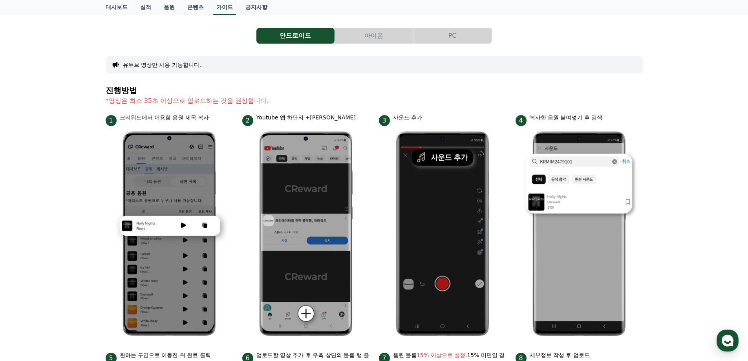
scroll to position [39, 0]
click at [437, 28] on button "PC" at bounding box center [453, 35] width 78 height 16
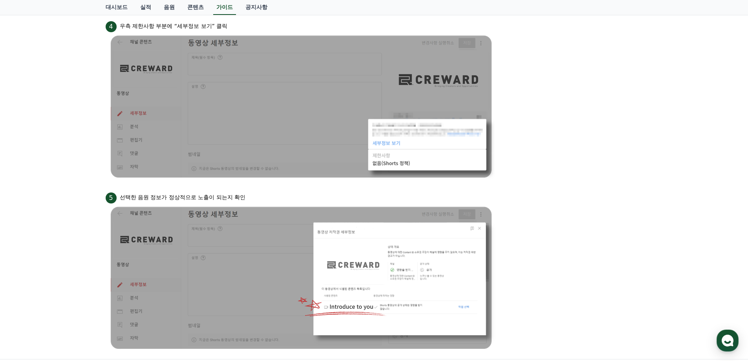
scroll to position [628, 0]
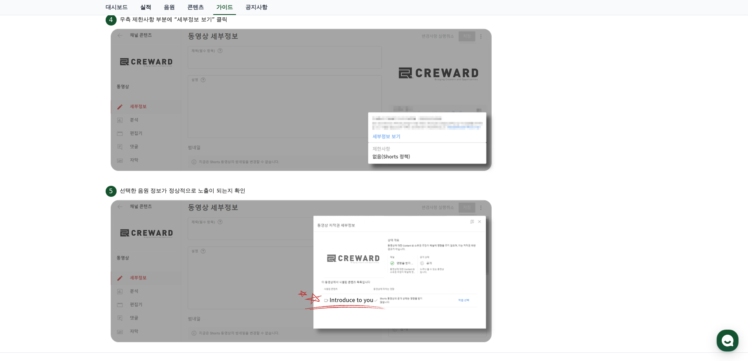
click at [142, 4] on link "실적" at bounding box center [146, 7] width 24 height 15
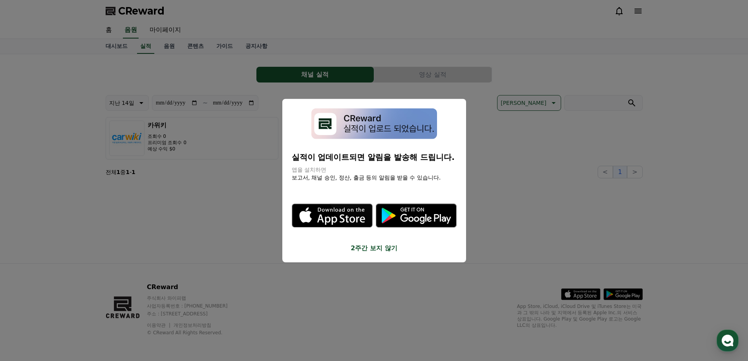
click at [387, 251] on button "2주간 보지 않기" at bounding box center [374, 247] width 165 height 9
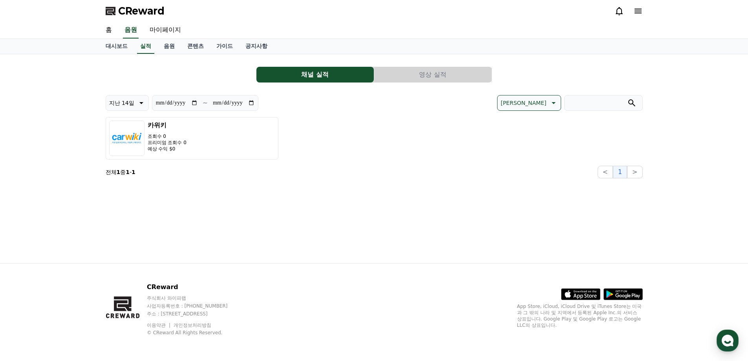
click at [344, 144] on div "카위키 조회수 0 프리미엄 조회수 0 예상 수익 $0" at bounding box center [374, 138] width 537 height 42
